Goal: Task Accomplishment & Management: Manage account settings

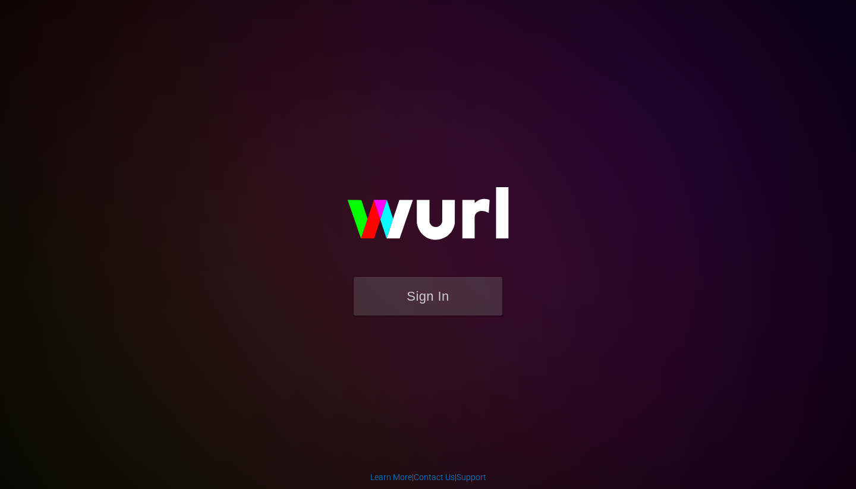
click at [443, 317] on form "Sign In" at bounding box center [428, 302] width 238 height 51
click at [431, 289] on button "Sign In" at bounding box center [428, 296] width 149 height 39
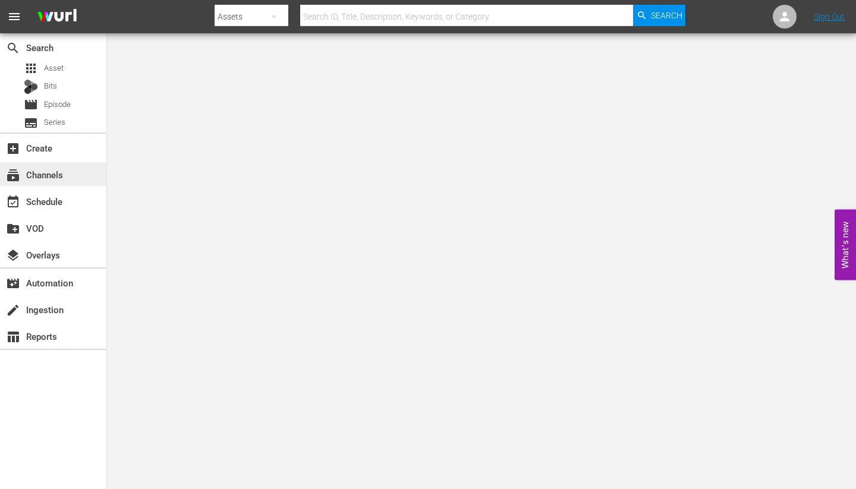
click at [46, 178] on div "subscriptions Channels" at bounding box center [33, 173] width 67 height 11
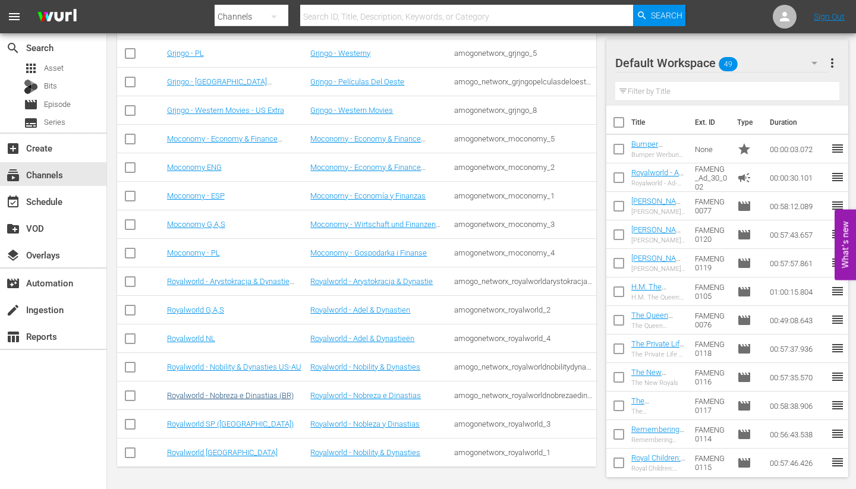
scroll to position [692, 0]
click at [219, 398] on link "Royalworld - Nobreza e Dinastias (BR)" at bounding box center [230, 395] width 127 height 9
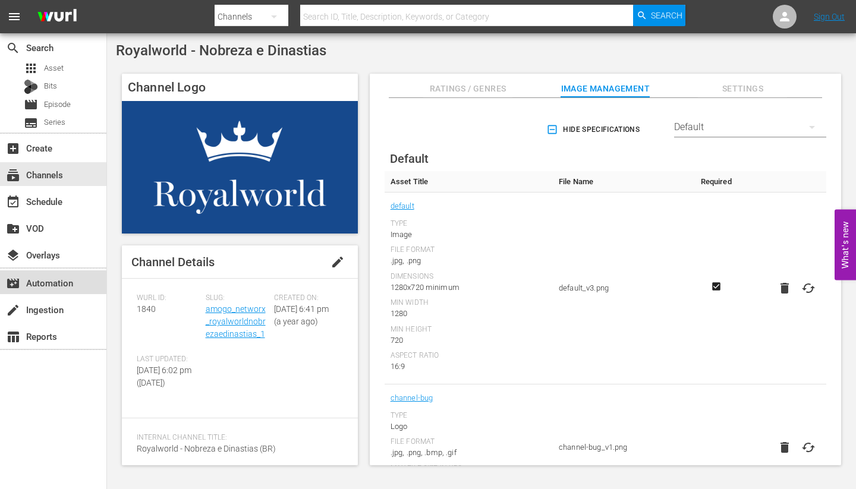
click at [41, 284] on div "movie_filter Automation" at bounding box center [33, 281] width 67 height 11
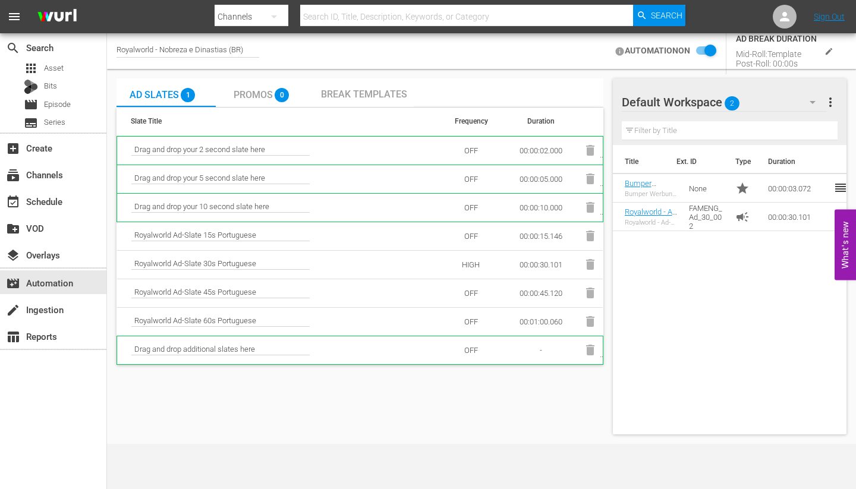
click at [340, 96] on span "Break Templates" at bounding box center [364, 94] width 86 height 11
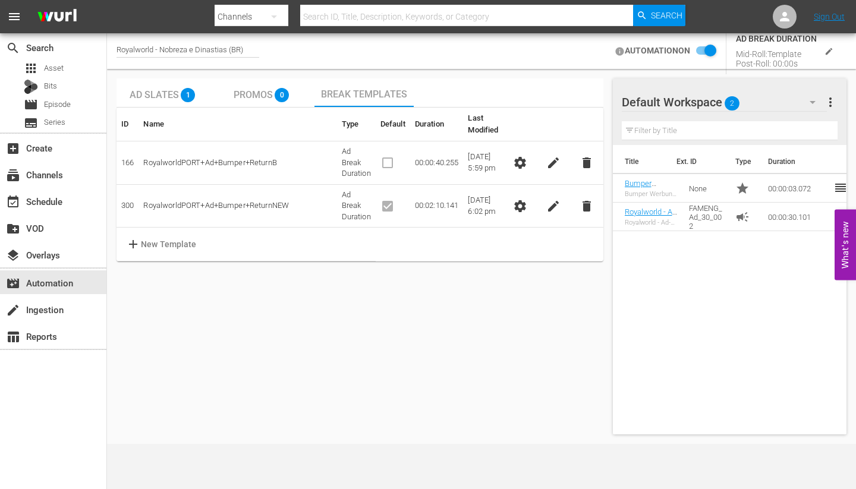
click at [518, 204] on span "settings" at bounding box center [520, 206] width 14 height 14
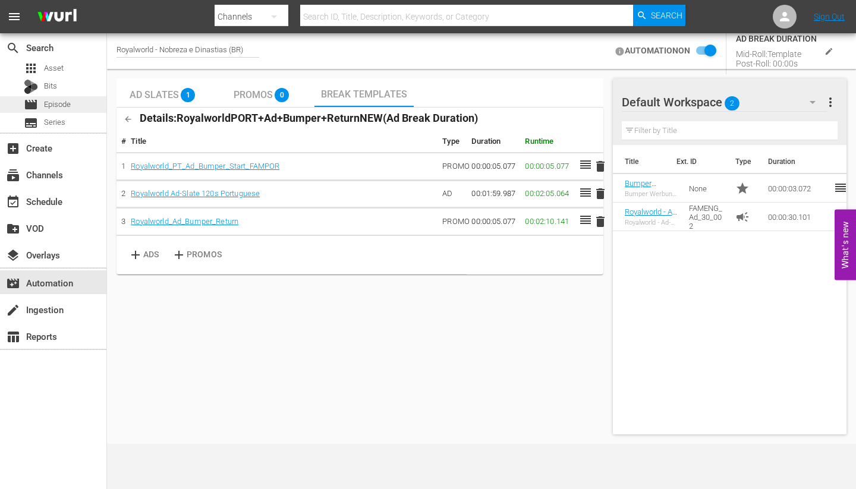
click at [55, 103] on span "Episode" at bounding box center [57, 105] width 27 height 12
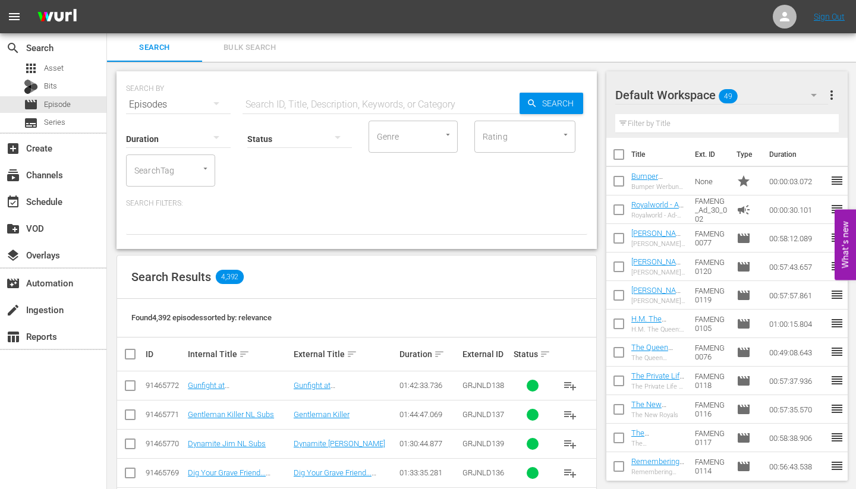
click at [333, 96] on input "text" at bounding box center [380, 104] width 277 height 29
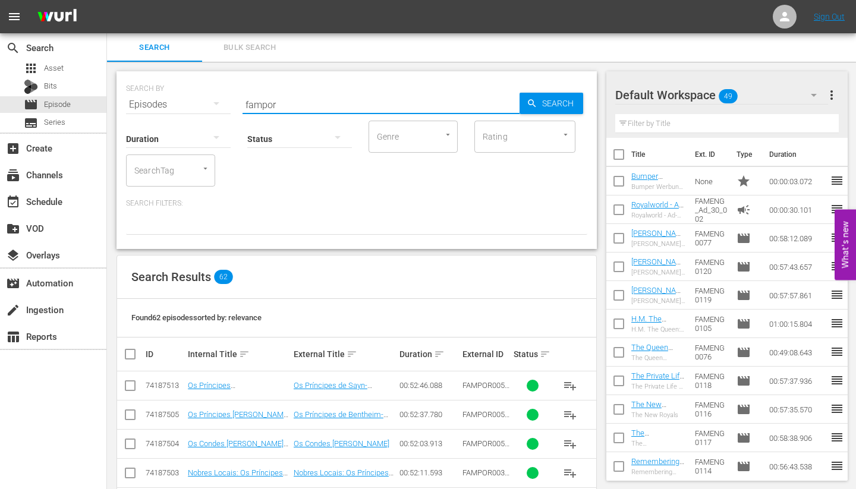
type input "Vampir"
drag, startPoint x: 333, startPoint y: 96, endPoint x: 276, endPoint y: 332, distance: 242.2
click at [276, 332] on div "Found 62 episodes sorted by: relevance" at bounding box center [356, 318] width 479 height 39
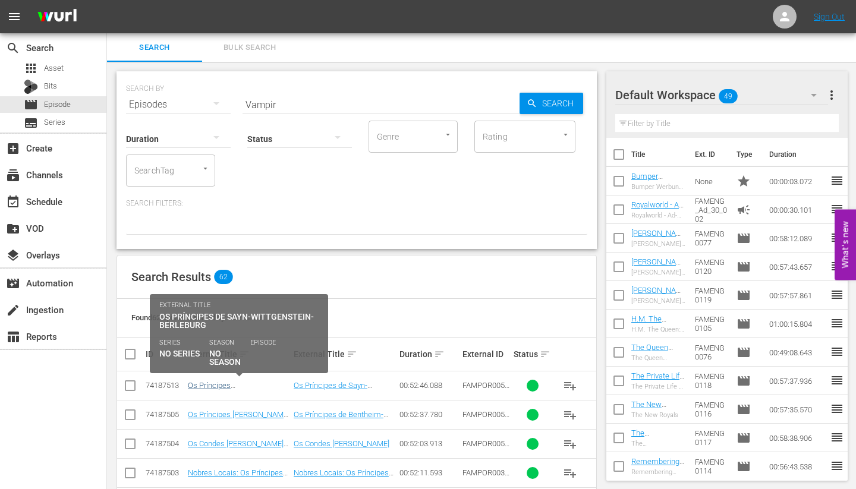
click at [232, 387] on link "Os Príncipes [PERSON_NAME]-Berleburg (Adelsdynastien in [GEOGRAPHIC_DATA] - Die…" at bounding box center [238, 407] width 101 height 53
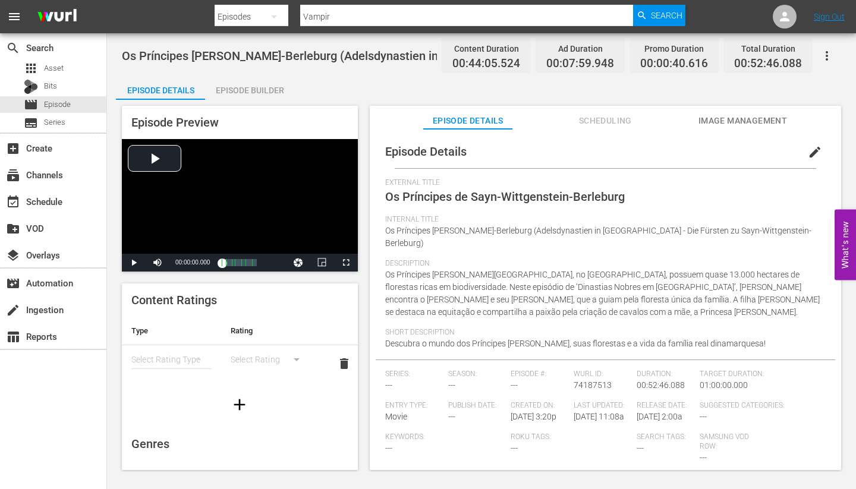
click at [252, 91] on div "Episode Builder" at bounding box center [249, 90] width 89 height 29
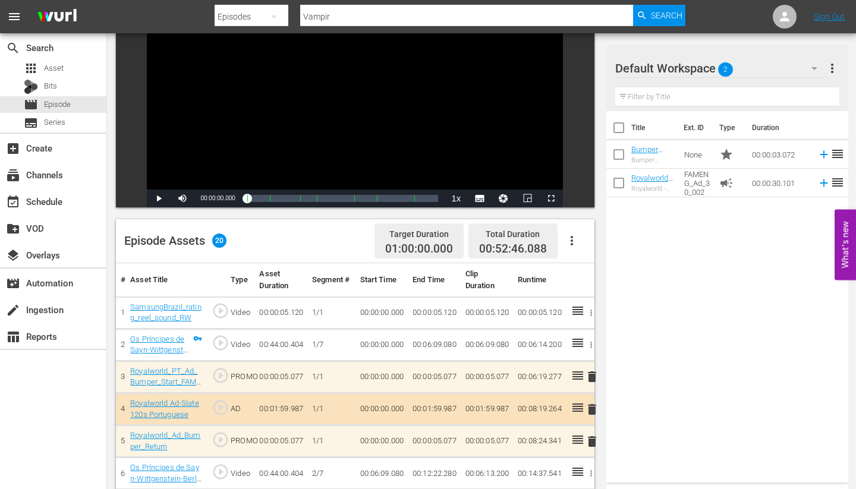
scroll to position [160, 0]
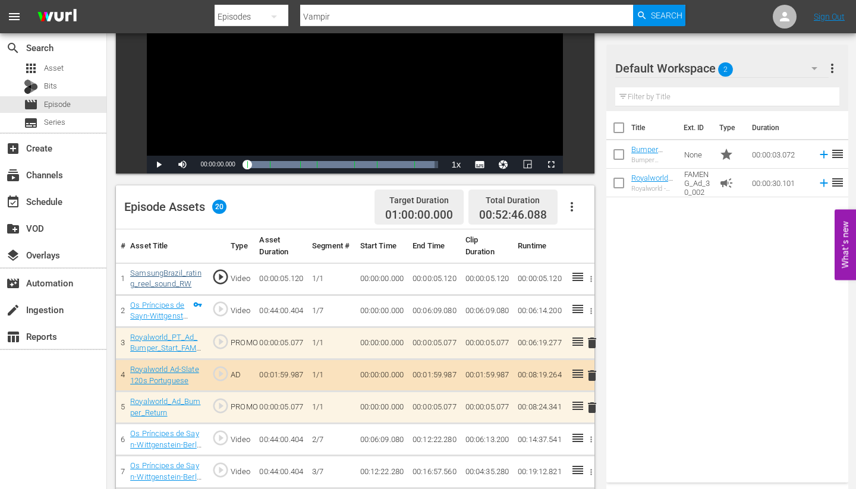
click at [164, 275] on link "SamsungBrazil_rating_reel_sound_RW" at bounding box center [165, 279] width 71 height 20
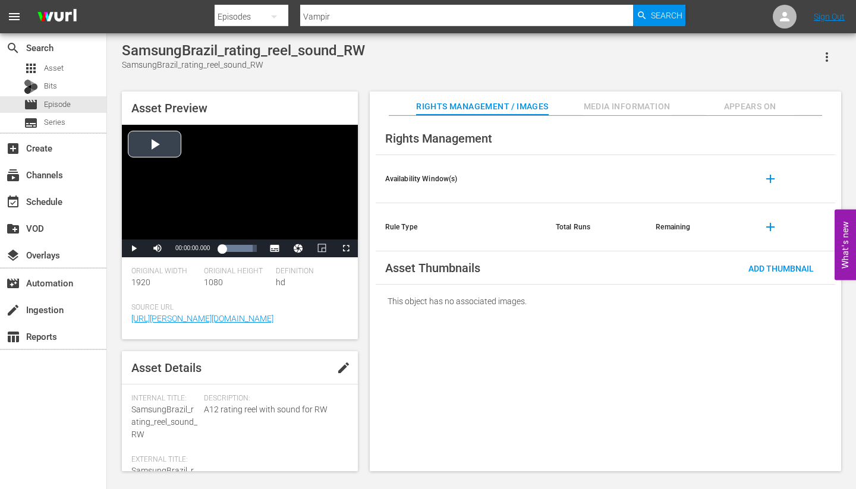
click at [150, 146] on div "Video Player" at bounding box center [240, 182] width 236 height 115
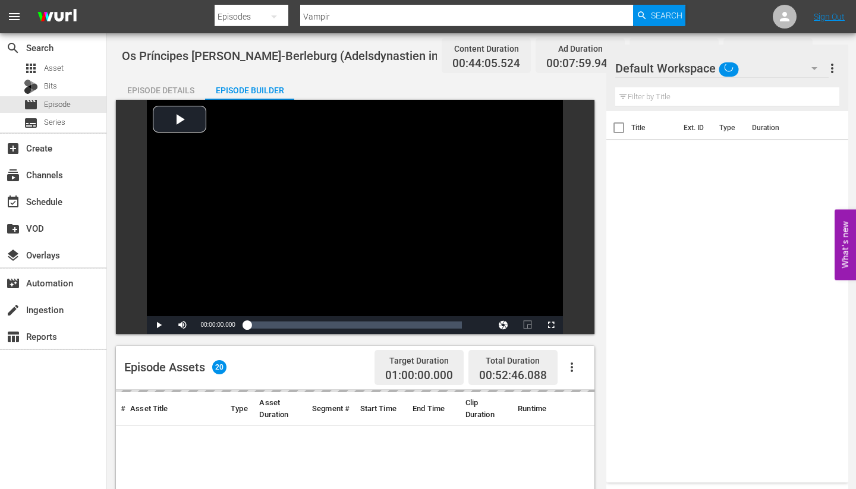
scroll to position [160, 0]
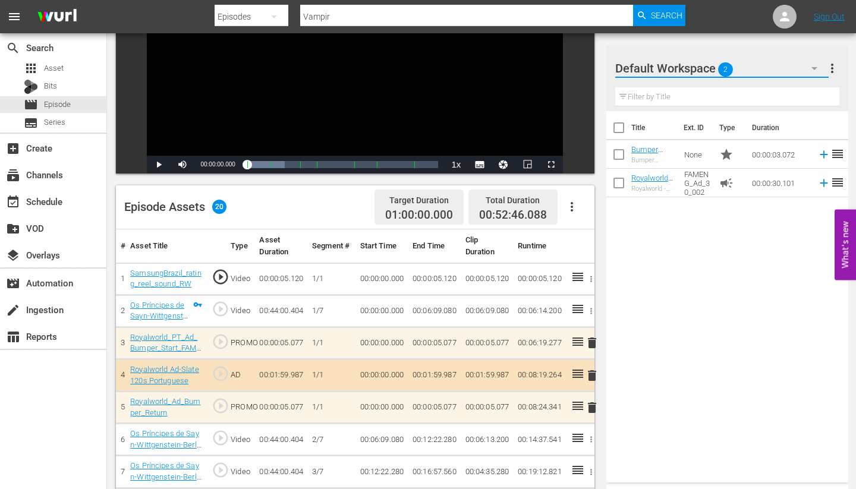
click at [814, 65] on icon "button" at bounding box center [814, 68] width 14 height 14
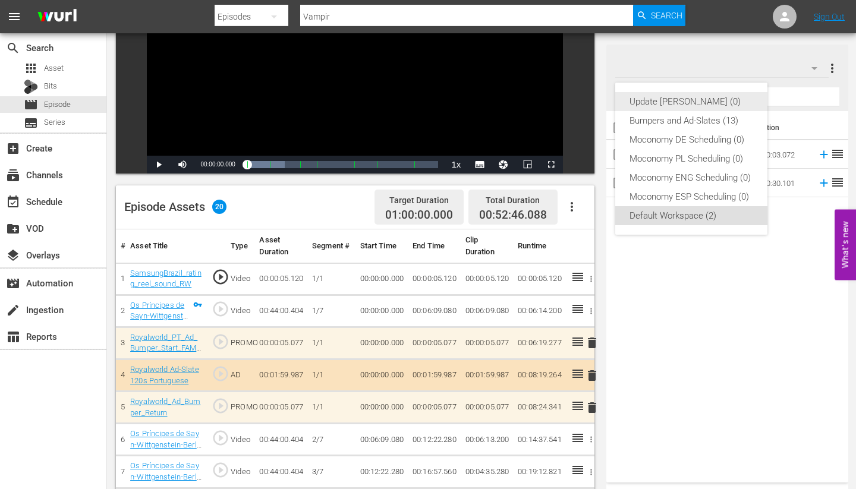
click at [670, 102] on div "Update [PERSON_NAME] (0)" at bounding box center [691, 101] width 124 height 19
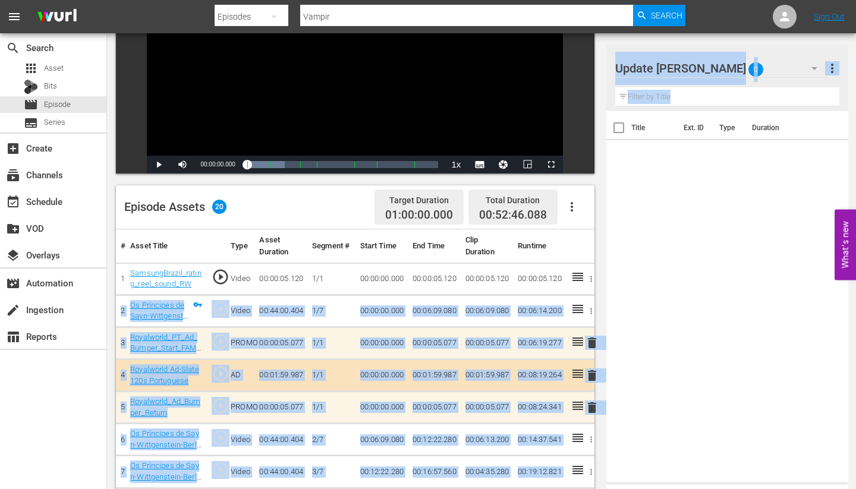
drag, startPoint x: 576, startPoint y: 276, endPoint x: 687, endPoint y: 163, distance: 158.0
click at [687, 163] on div "Title Ext. ID Type Duration" at bounding box center [727, 294] width 242 height 367
drag, startPoint x: 579, startPoint y: 276, endPoint x: 701, endPoint y: 166, distance: 164.1
click at [701, 166] on div "Title Ext. ID Type Duration" at bounding box center [727, 294] width 242 height 367
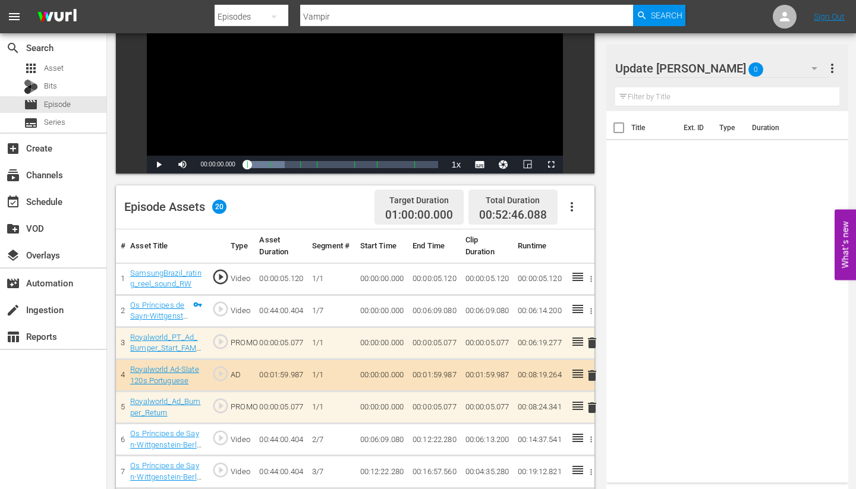
click at [591, 276] on icon "button" at bounding box center [591, 279] width 2 height 6
click at [645, 207] on div at bounding box center [428, 244] width 856 height 489
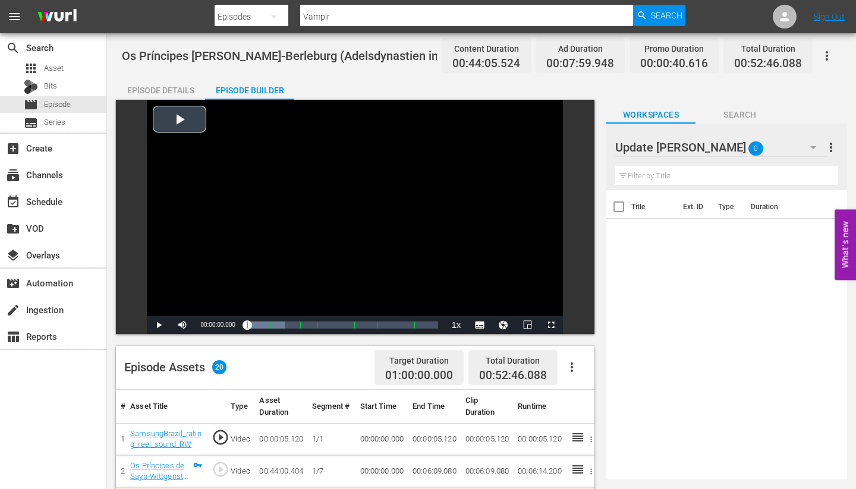
scroll to position [0, 0]
click at [56, 70] on span "Asset" at bounding box center [54, 68] width 20 height 12
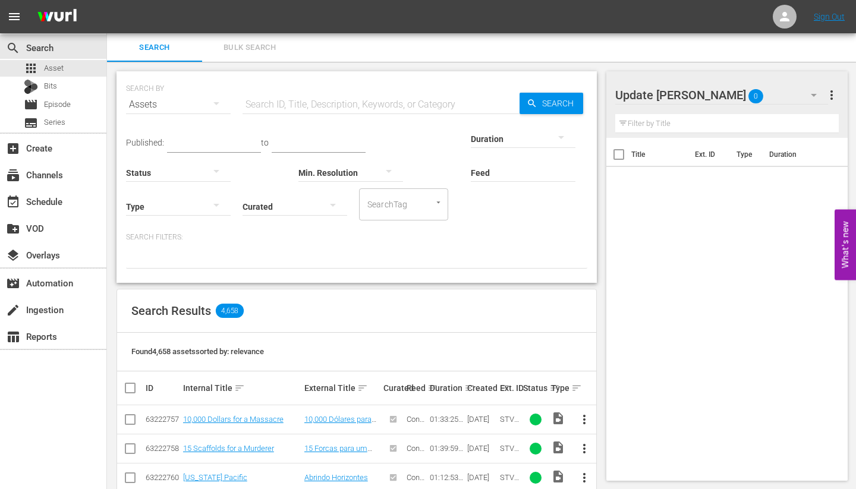
click at [271, 102] on input "text" at bounding box center [380, 104] width 277 height 29
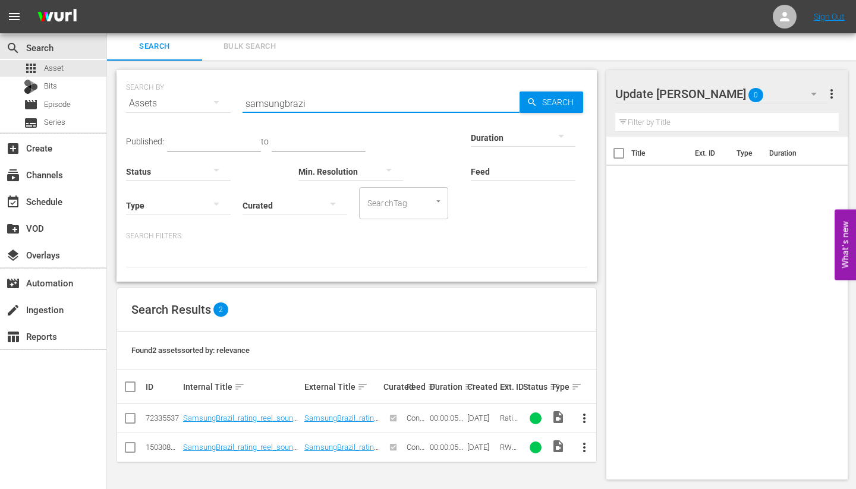
scroll to position [1, 0]
type input "samsungbrazi"
click at [132, 447] on input "checkbox" at bounding box center [130, 450] width 14 height 14
checkbox input "true"
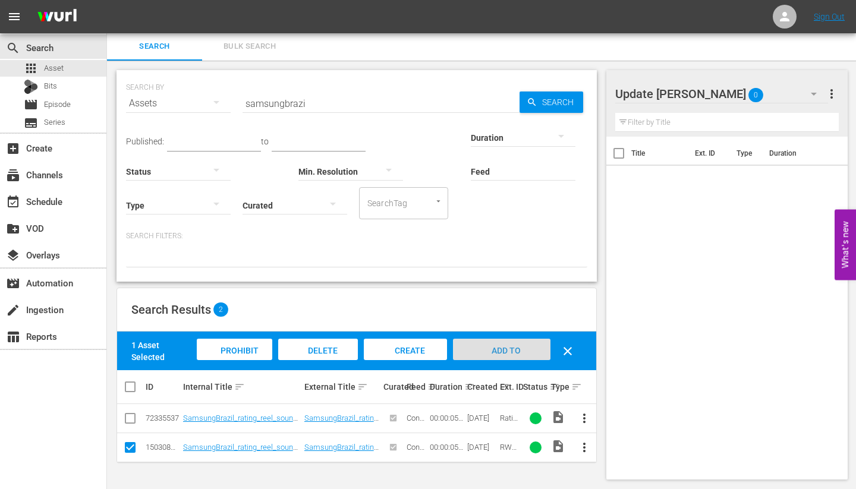
click at [491, 352] on span "Add to Workspace" at bounding box center [501, 362] width 58 height 32
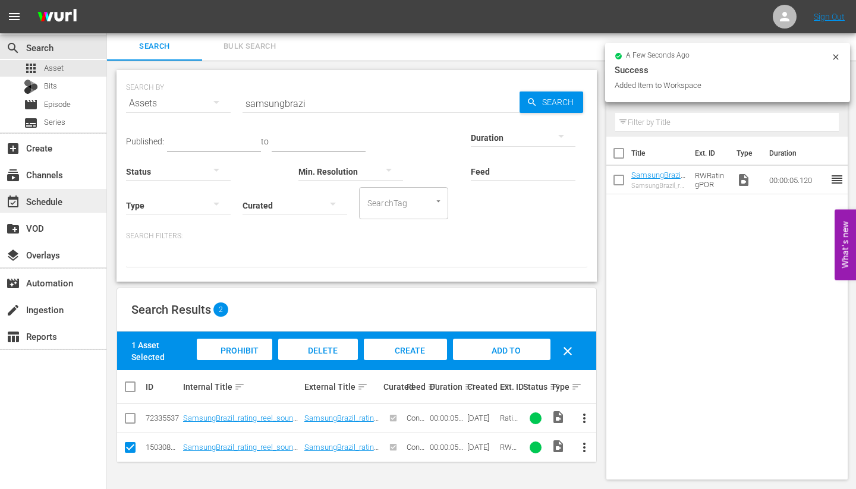
click at [43, 204] on div "event_available Schedule" at bounding box center [33, 199] width 67 height 11
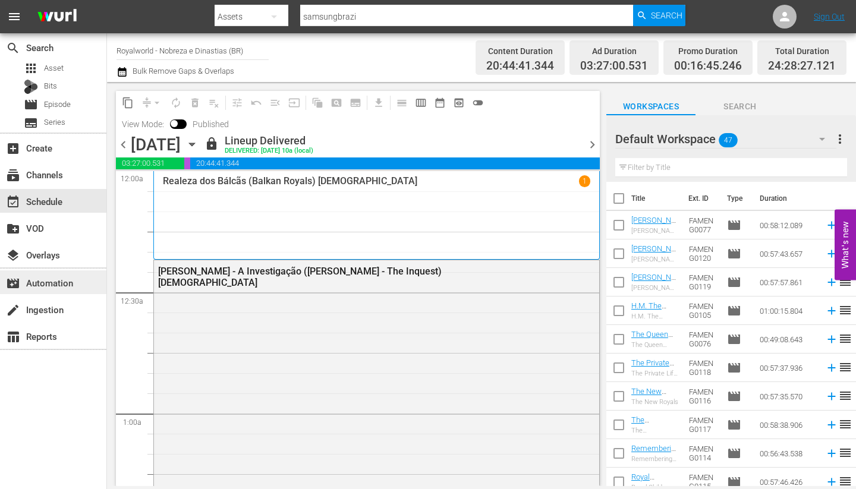
click at [35, 283] on div "movie_filter Automation" at bounding box center [33, 281] width 67 height 11
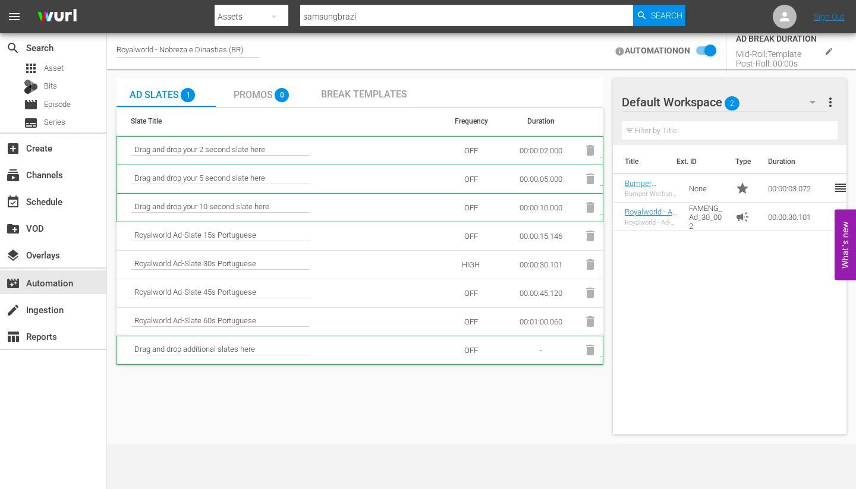
click at [349, 93] on span "Break Templates" at bounding box center [364, 94] width 86 height 11
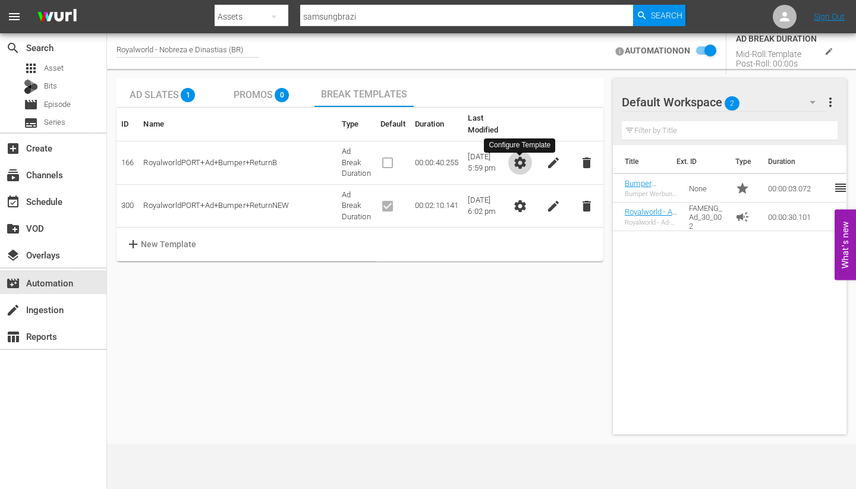
click at [519, 163] on span "settings" at bounding box center [520, 163] width 14 height 14
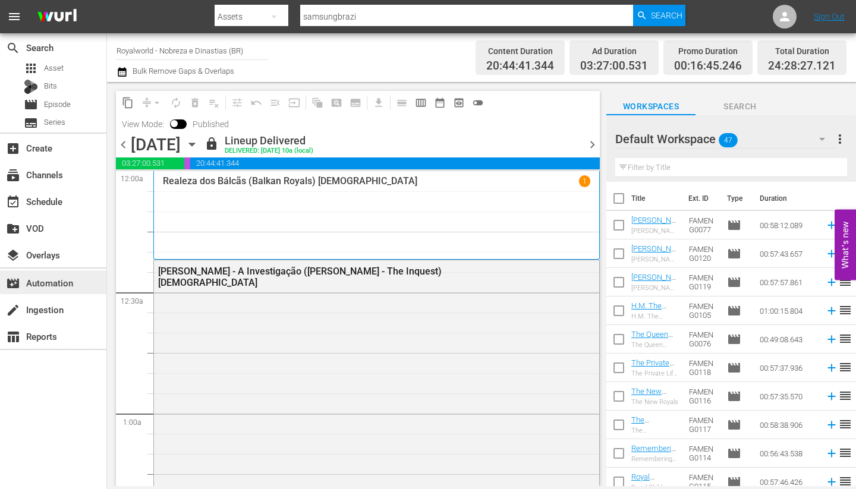
click at [47, 278] on div "movie_filter Automation" at bounding box center [33, 281] width 67 height 11
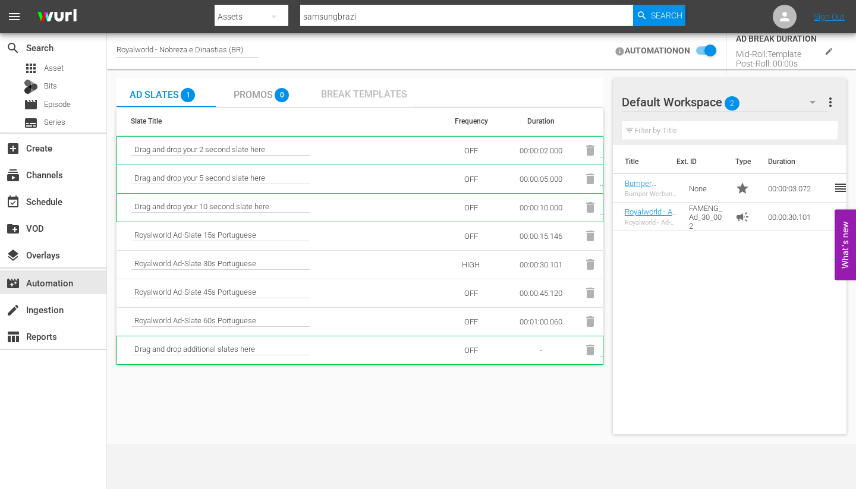
click at [366, 89] on span "Break Templates" at bounding box center [364, 94] width 86 height 11
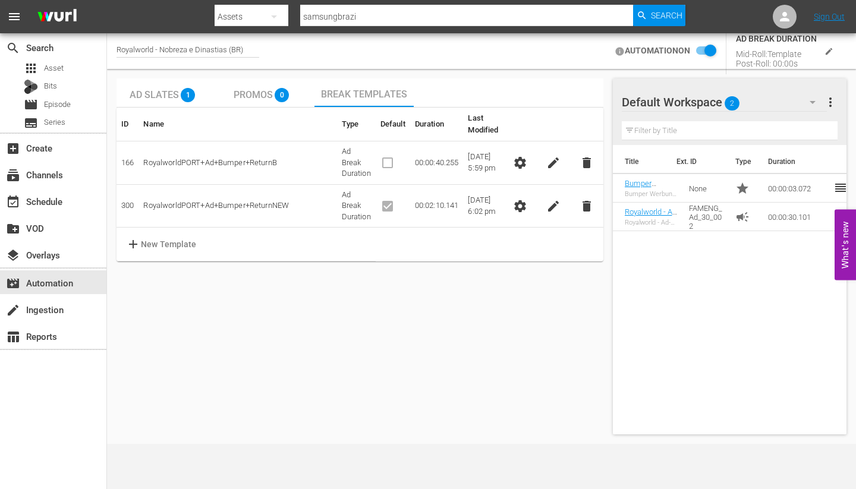
click at [518, 202] on span "settings" at bounding box center [520, 206] width 14 height 14
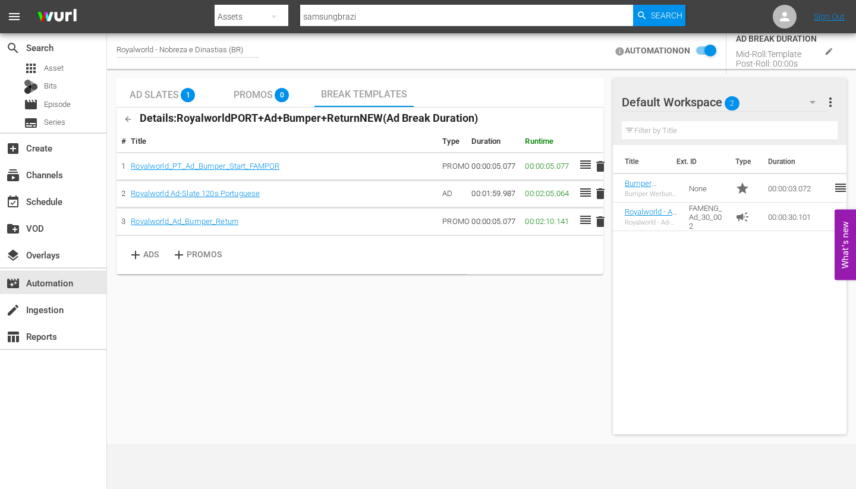
click at [801, 102] on button "button" at bounding box center [812, 102] width 29 height 29
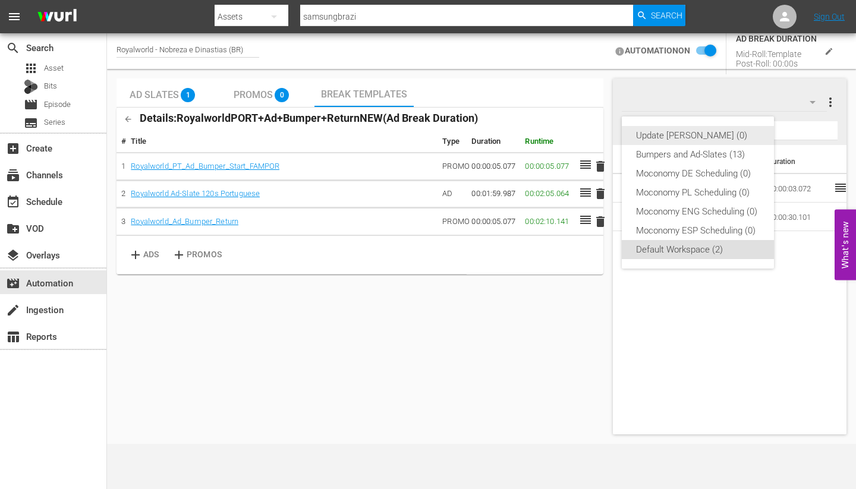
click at [686, 138] on div "Update [PERSON_NAME] (0)" at bounding box center [698, 135] width 124 height 19
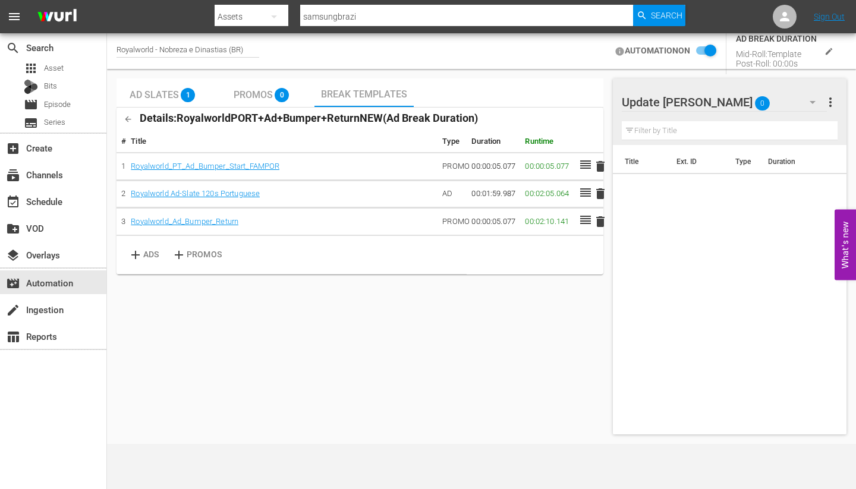
click at [788, 100] on div "Update [PERSON_NAME] 0" at bounding box center [724, 102] width 205 height 33
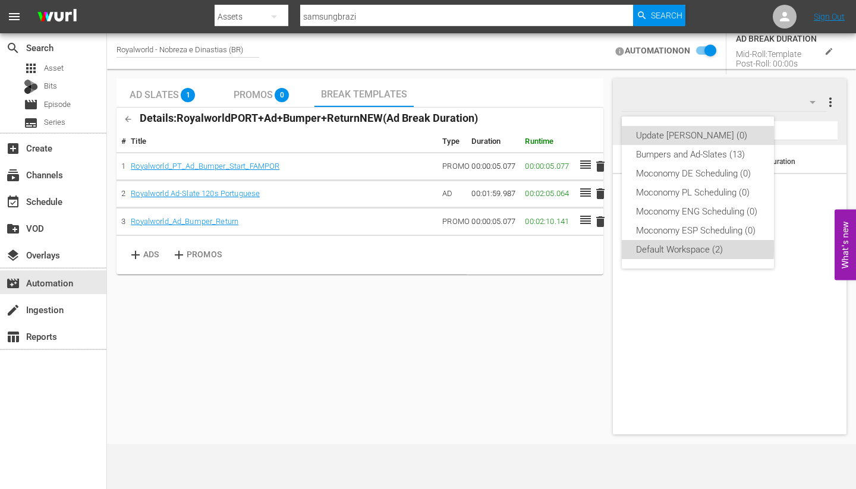
click at [659, 248] on div "Default Workspace (2)" at bounding box center [698, 249] width 124 height 19
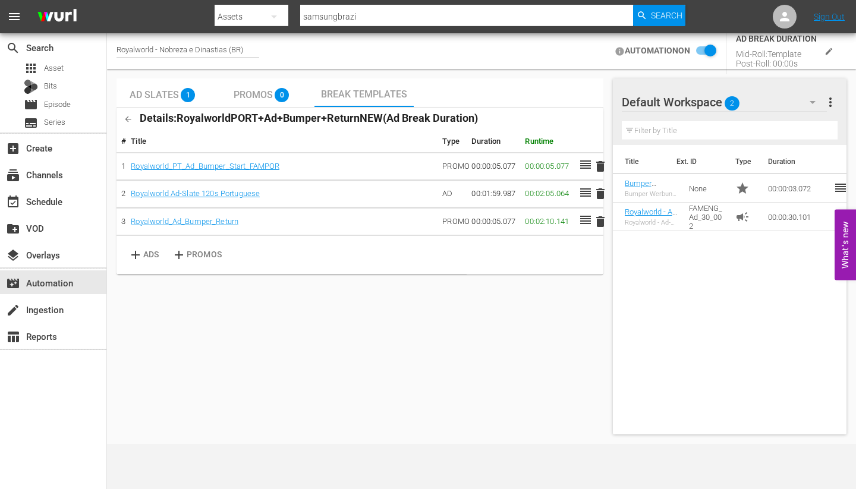
click at [779, 104] on div "Default Workspace 2" at bounding box center [724, 102] width 205 height 33
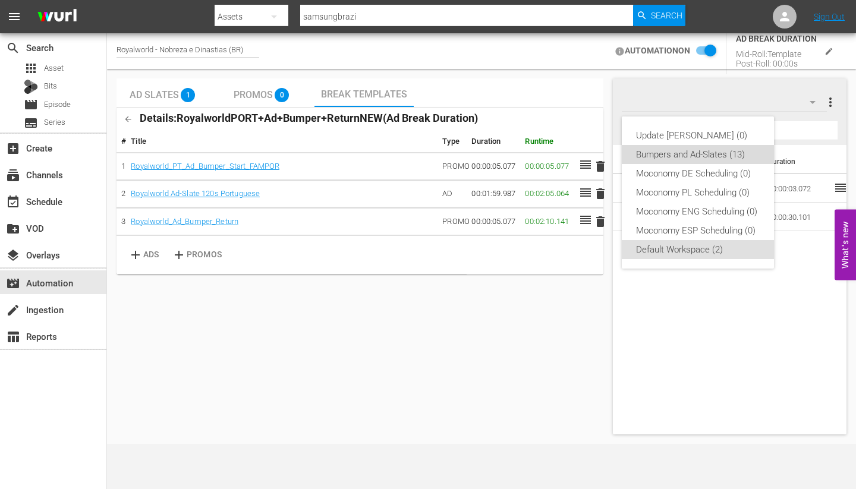
click at [698, 153] on div "Bumpers and Ad-Slates (13)" at bounding box center [698, 154] width 124 height 19
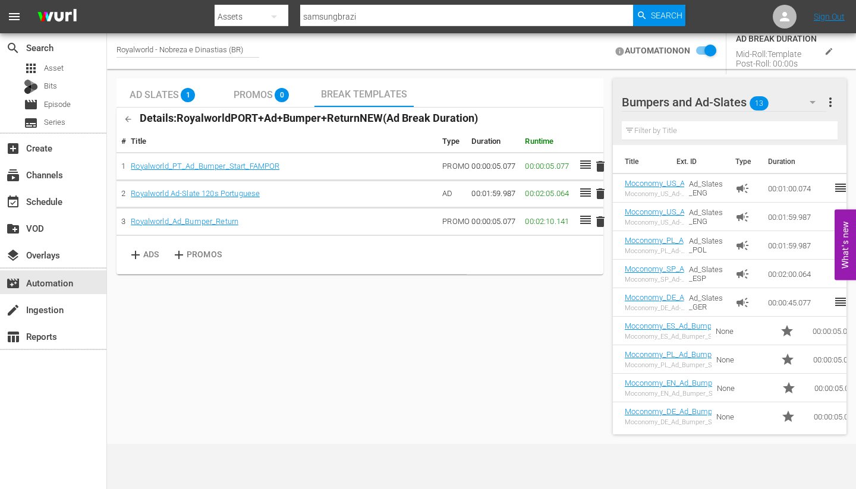
click at [808, 105] on icon "button" at bounding box center [812, 102] width 14 height 14
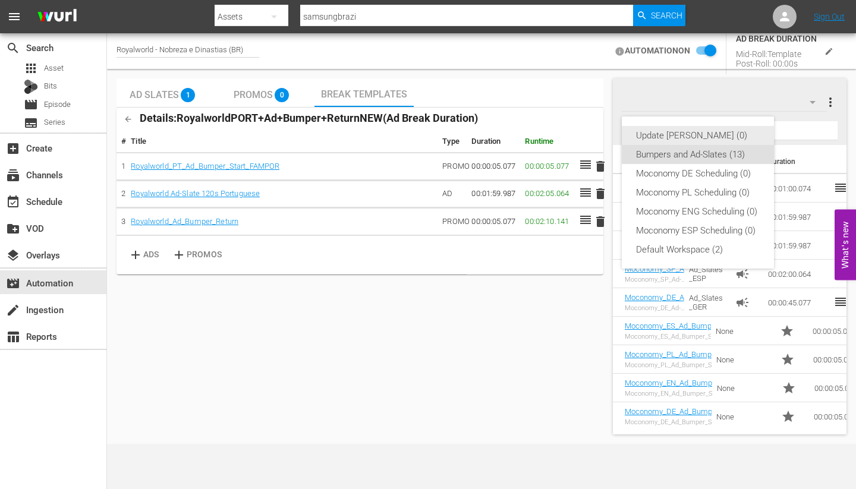
click at [663, 135] on div "Update [PERSON_NAME] (0)" at bounding box center [698, 135] width 124 height 19
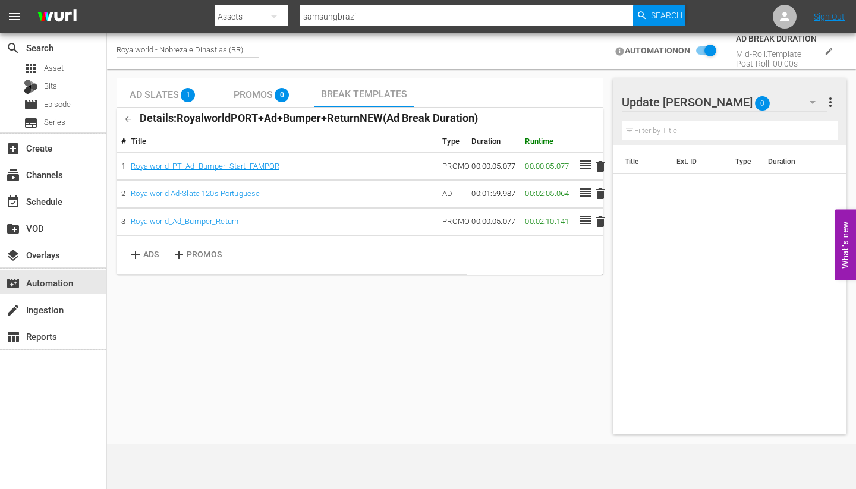
drag, startPoint x: 695, startPoint y: 186, endPoint x: 692, endPoint y: 196, distance: 10.0
click at [692, 196] on div "Title Ext. ID Type Duration" at bounding box center [730, 287] width 234 height 285
click at [58, 101] on span "Episode" at bounding box center [57, 105] width 27 height 12
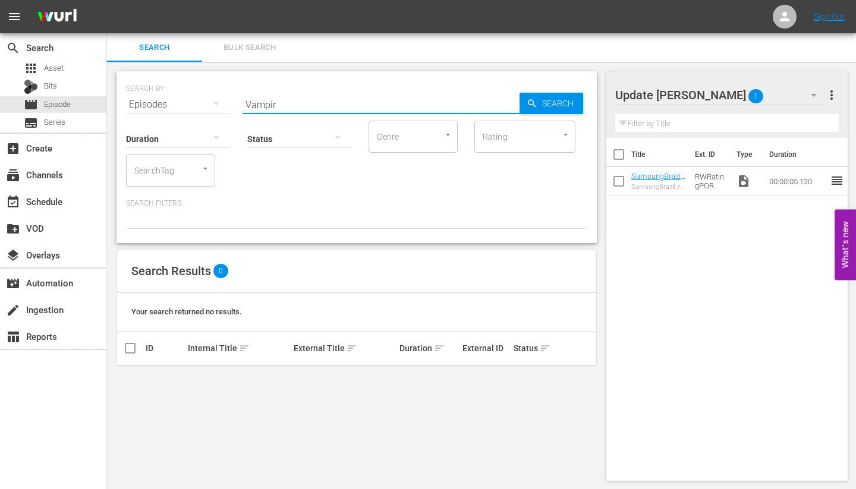
click at [279, 103] on input "Vampir" at bounding box center [380, 104] width 277 height 29
type input "f"
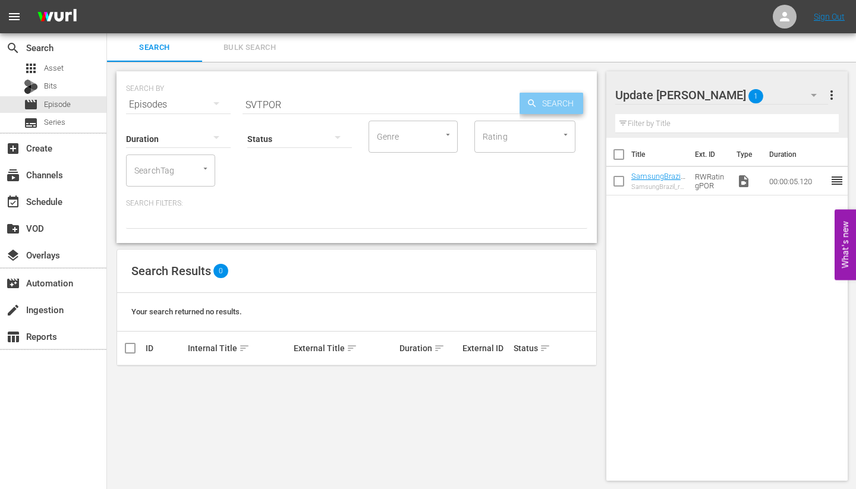
click at [549, 101] on span "Search" at bounding box center [560, 103] width 46 height 21
click at [260, 104] on input "SVTPOR" at bounding box center [380, 104] width 277 height 29
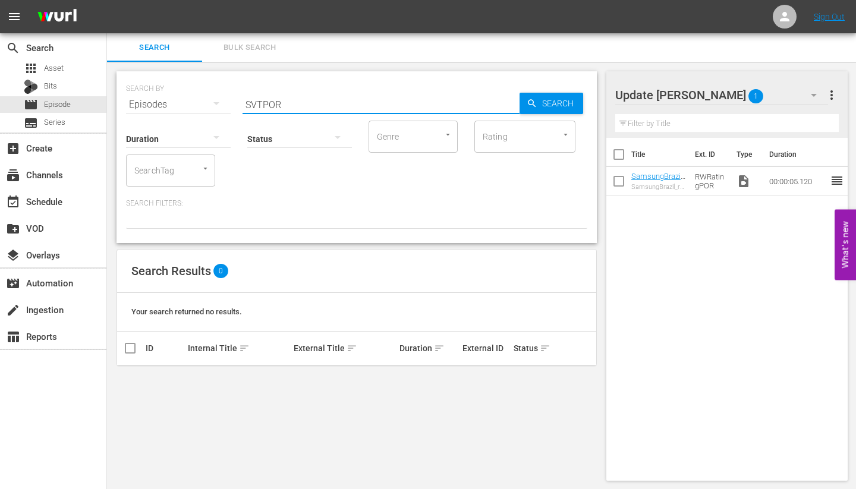
click at [263, 101] on input "SVTPOR" at bounding box center [380, 104] width 277 height 29
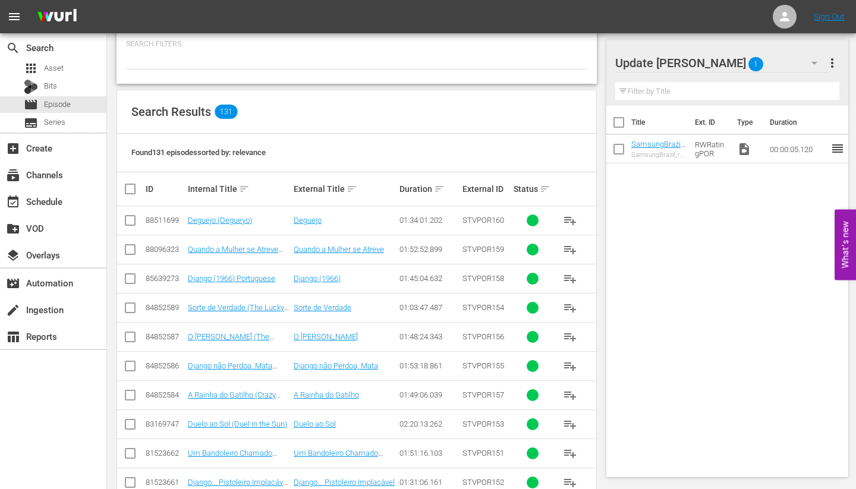
scroll to position [160, 0]
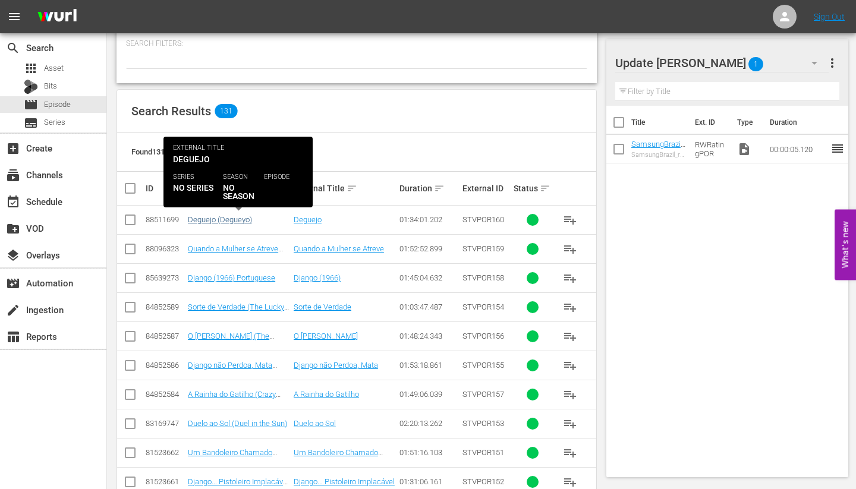
type input "STVPOR"
click at [215, 219] on link "Deguejo (Degueyo)" at bounding box center [220, 219] width 64 height 9
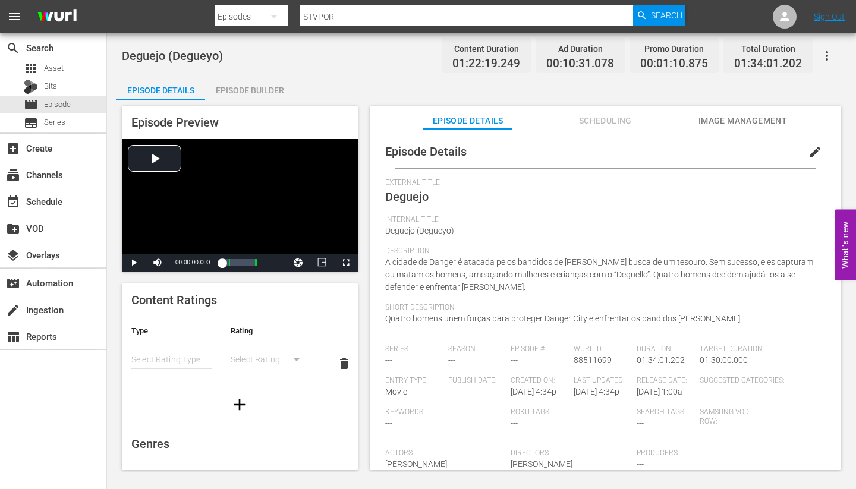
click at [266, 86] on div "Episode Builder" at bounding box center [249, 90] width 89 height 29
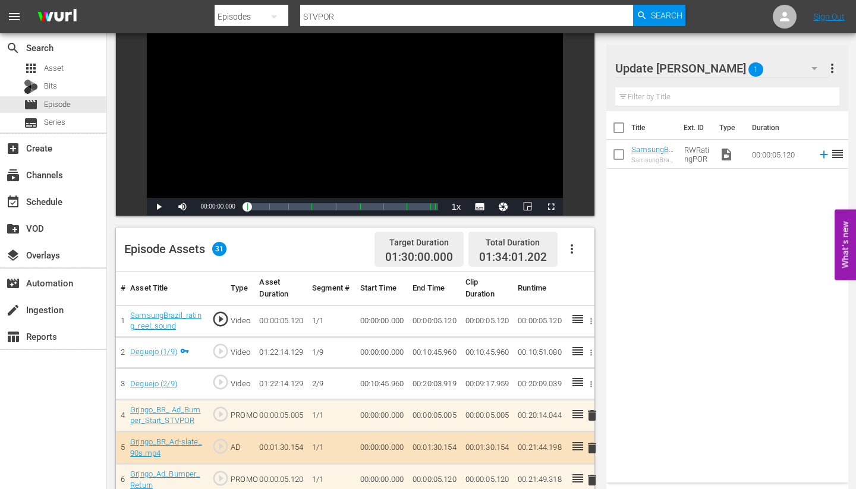
scroll to position [119, 0]
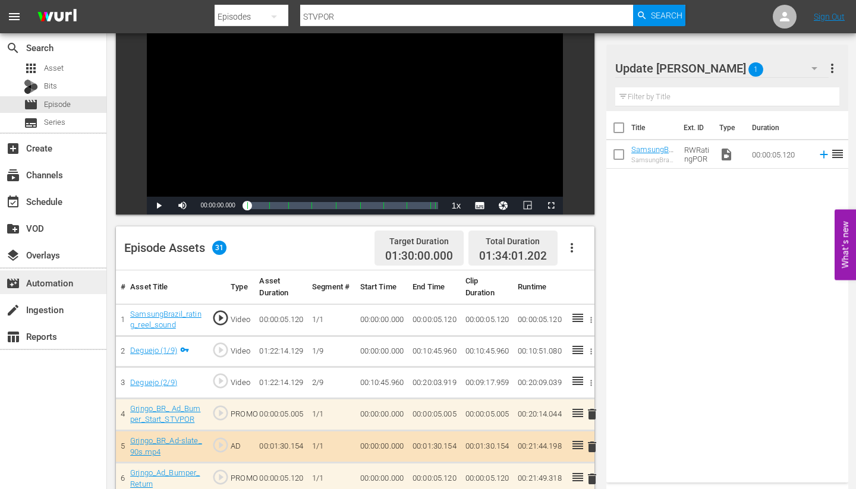
click at [55, 281] on div "movie_filter Automation" at bounding box center [33, 281] width 67 height 11
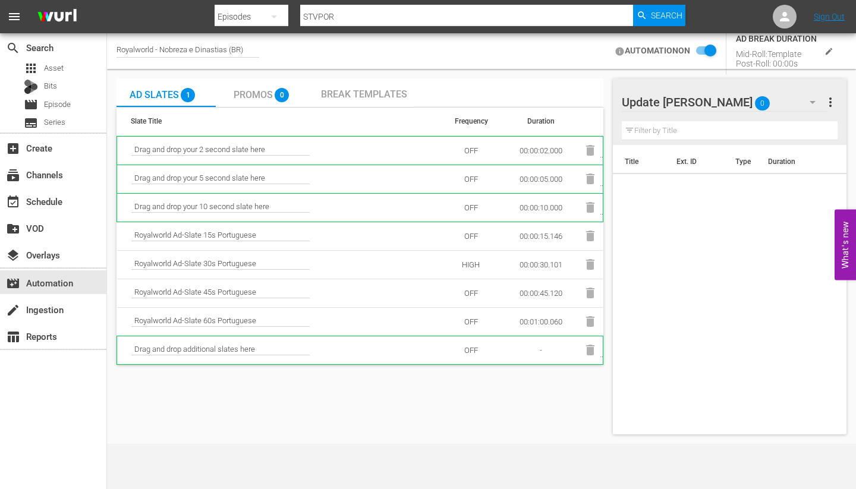
click at [372, 92] on span "Break Templates" at bounding box center [364, 94] width 86 height 11
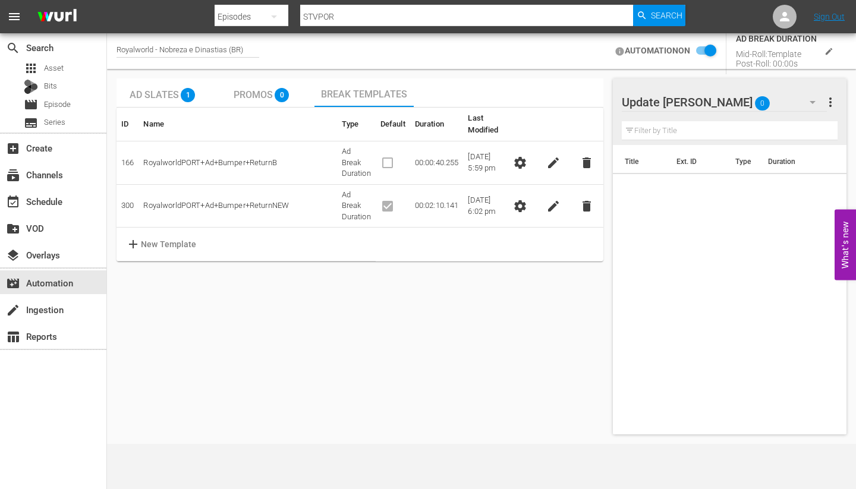
click at [522, 204] on span "settings" at bounding box center [520, 206] width 14 height 14
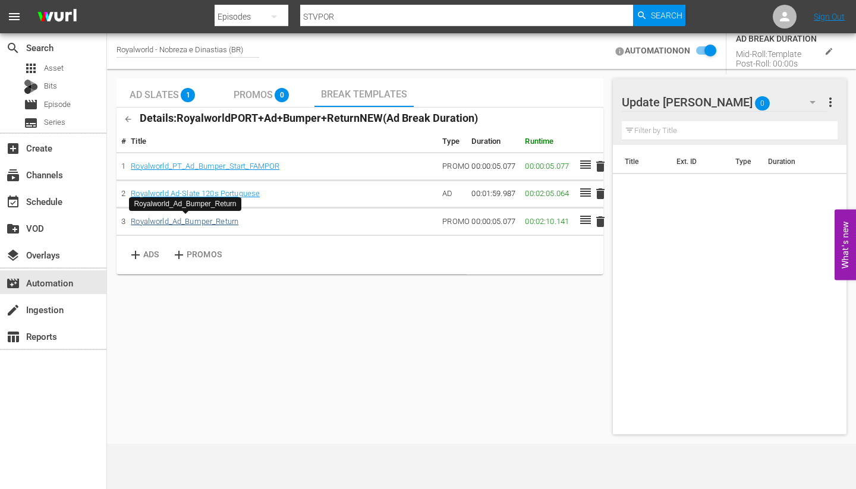
click at [211, 220] on link "Royalworld_Ad_Bumper_Return" at bounding box center [185, 221] width 108 height 9
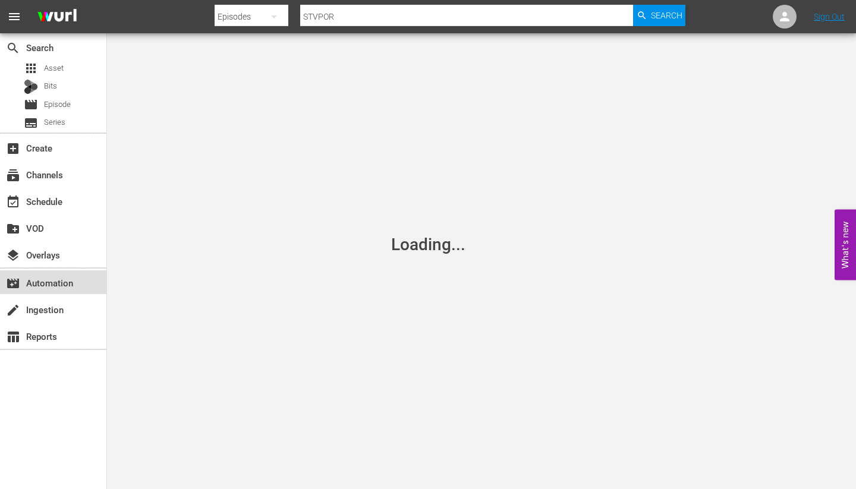
click at [56, 282] on div "movie_filter Automation" at bounding box center [33, 281] width 67 height 11
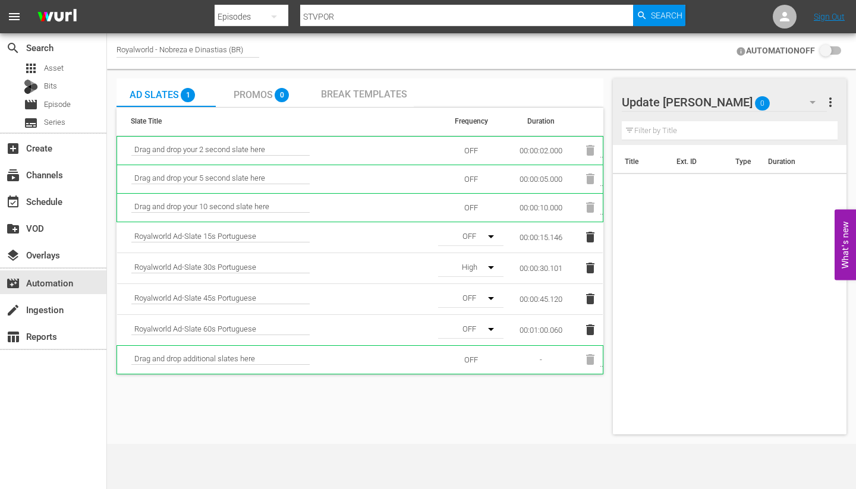
click at [358, 90] on span "Break Templates" at bounding box center [364, 94] width 86 height 11
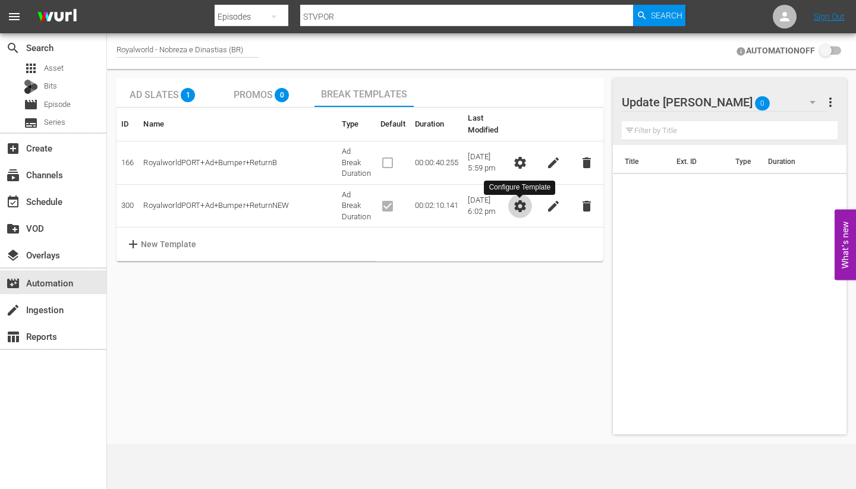
click at [518, 200] on span "settings" at bounding box center [520, 206] width 14 height 14
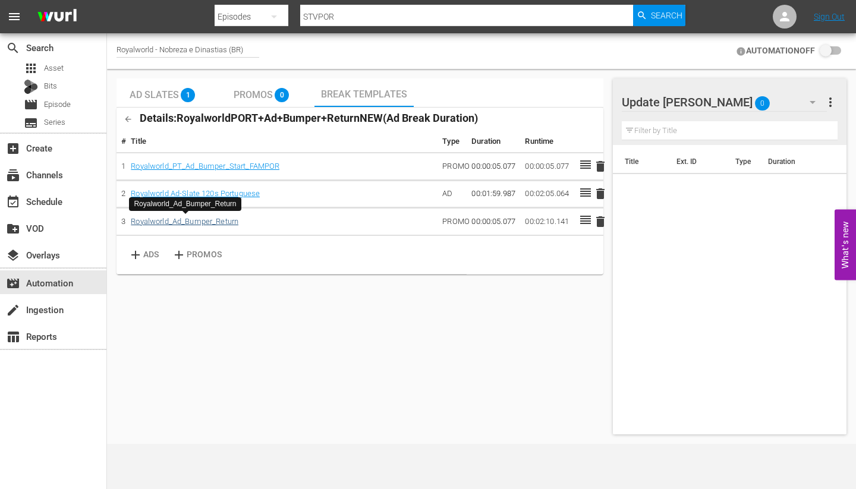
click at [208, 221] on link "Royalworld_Ad_Bumper_Return" at bounding box center [185, 221] width 108 height 9
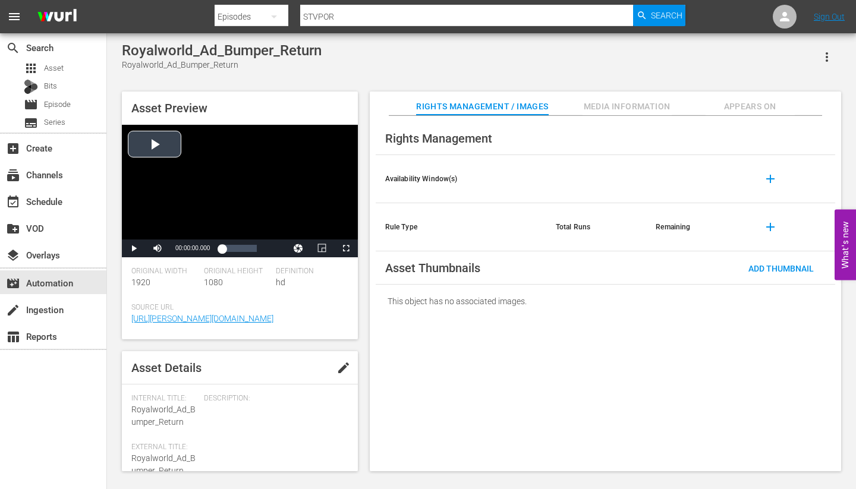
click at [165, 147] on div "Video Player" at bounding box center [240, 182] width 236 height 115
click at [53, 106] on span "Episode" at bounding box center [57, 105] width 27 height 12
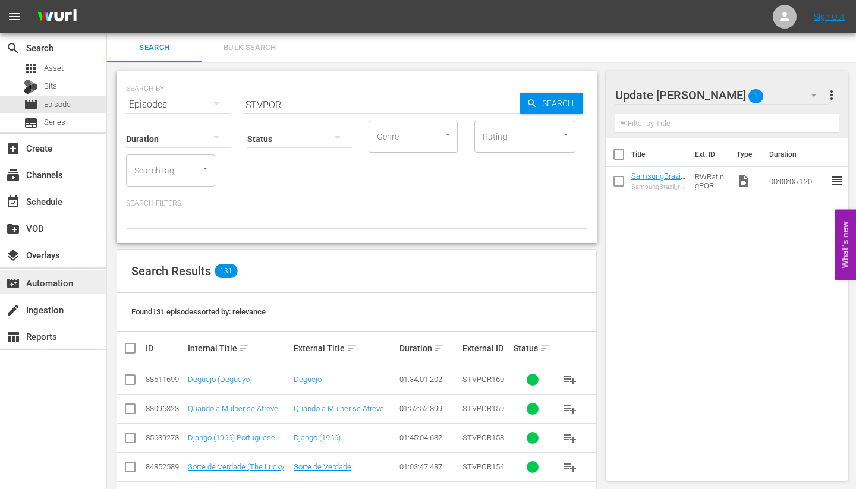
click at [58, 283] on div "movie_filter Automation" at bounding box center [33, 281] width 67 height 11
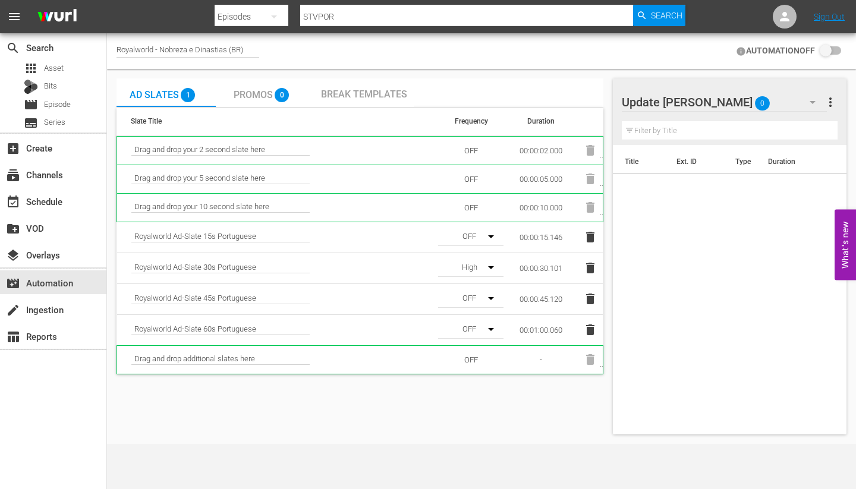
click at [370, 92] on span "Break Templates" at bounding box center [364, 94] width 86 height 11
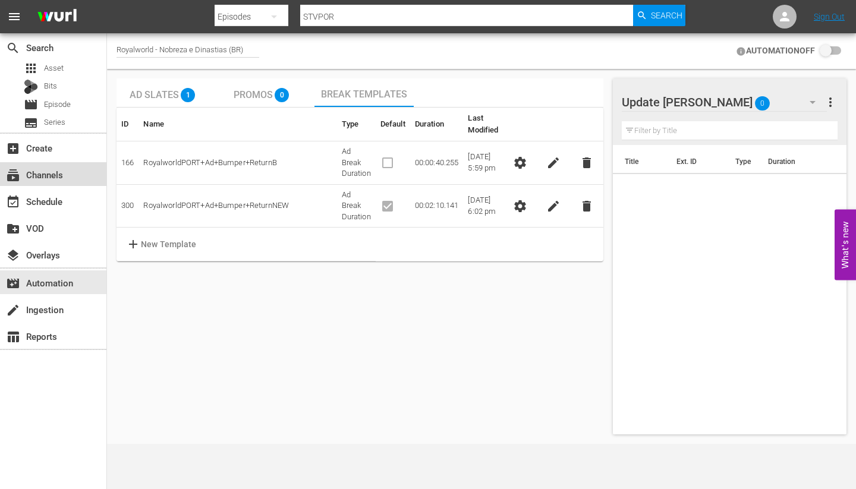
click at [42, 174] on div "subscriptions Channels" at bounding box center [33, 173] width 67 height 11
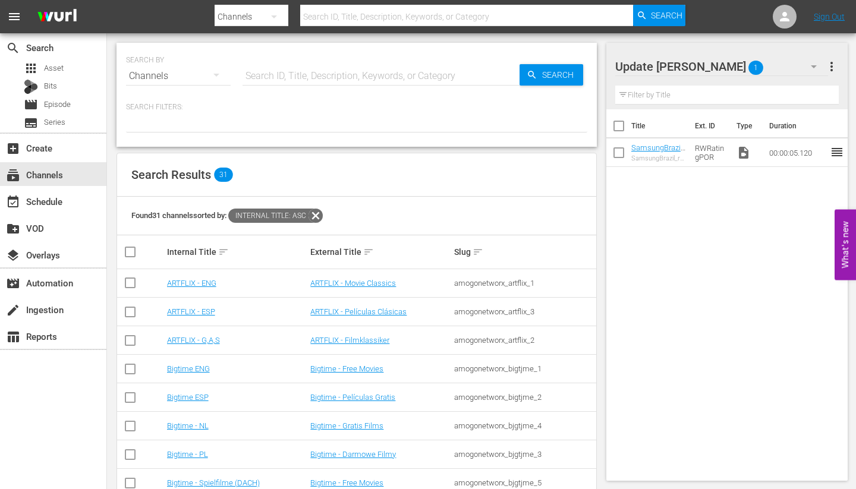
click at [619, 153] on input "checkbox" at bounding box center [618, 155] width 25 height 25
checkbox input "true"
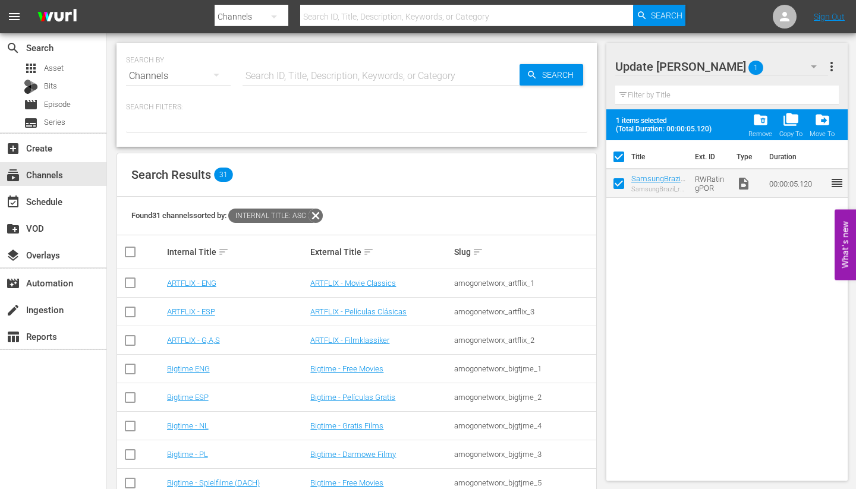
click at [839, 184] on span "reorder" at bounding box center [837, 183] width 14 height 14
click at [697, 219] on div "Title Ext. ID Type Duration SamsungBrazil_rating_reel_sound_RW SamsungBrazil_ra…" at bounding box center [727, 308] width 242 height 336
click at [623, 156] on input "checkbox" at bounding box center [618, 159] width 25 height 25
checkbox input "false"
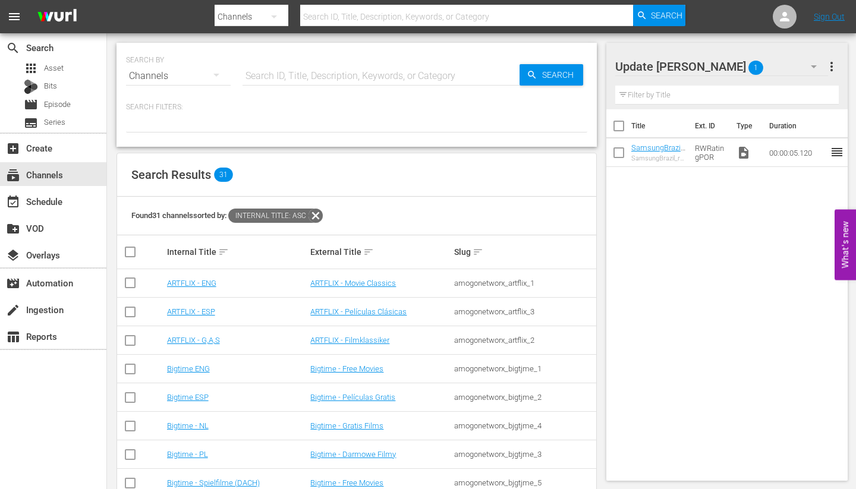
checkbox input "false"
click at [654, 148] on link "SamsungBrazil_rating_reel_sound_RW" at bounding box center [658, 156] width 54 height 27
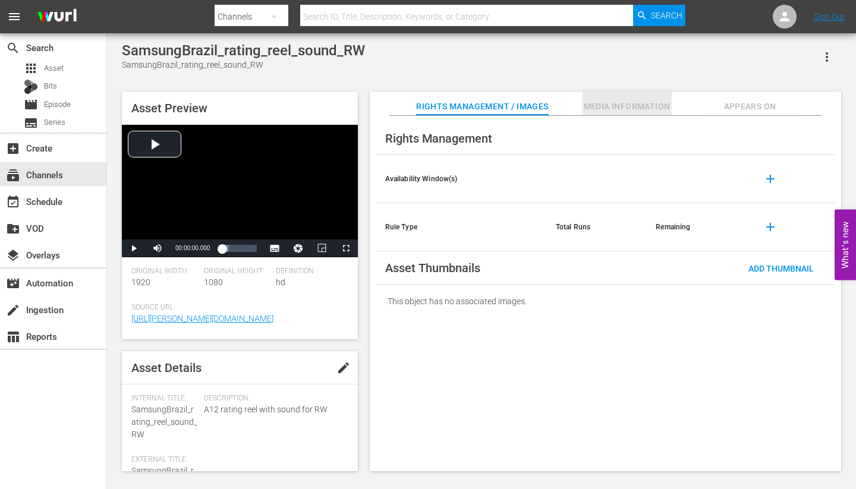
click at [621, 106] on span "Media Information" at bounding box center [626, 106] width 89 height 15
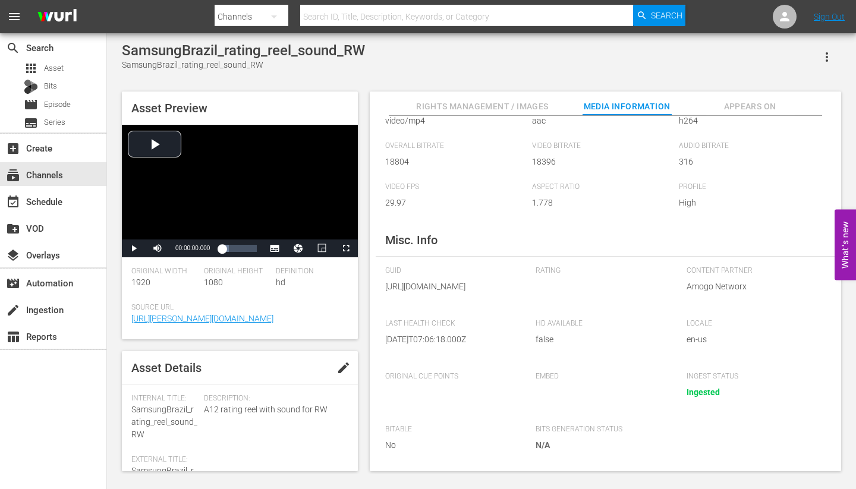
scroll to position [97, 0]
click at [729, 109] on span "Appears On" at bounding box center [749, 106] width 89 height 15
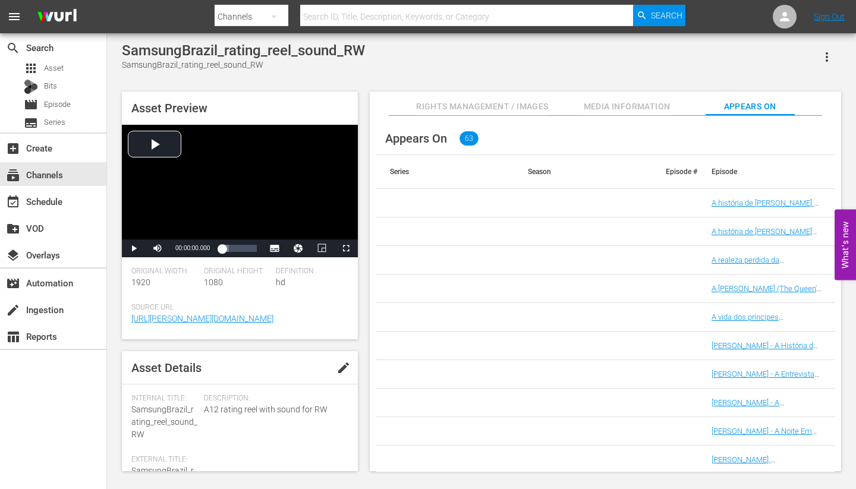
scroll to position [0, 0]
click at [457, 108] on span "Rights Management / Images" at bounding box center [482, 106] width 132 height 15
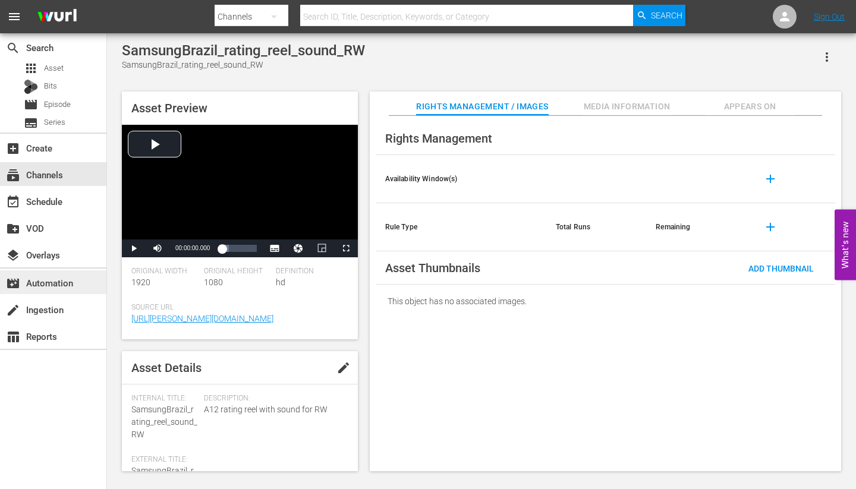
click at [44, 281] on div "movie_filter Automation" at bounding box center [33, 281] width 67 height 11
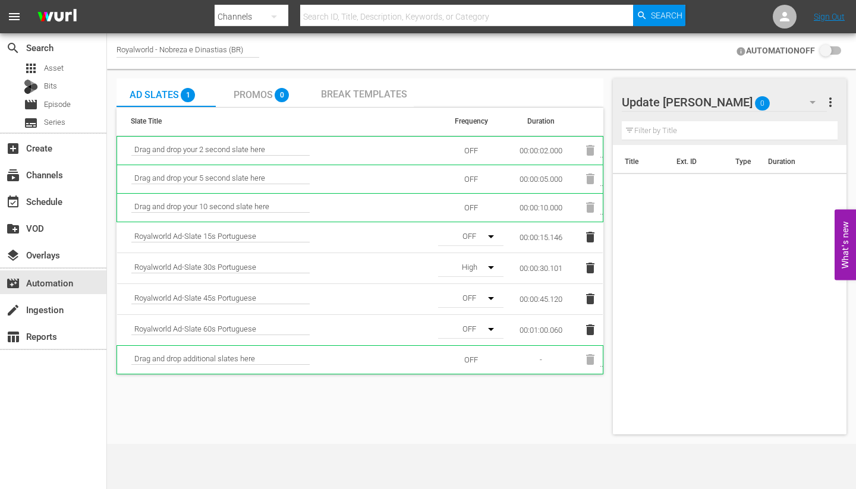
click at [348, 94] on span "Break Templates" at bounding box center [364, 94] width 86 height 11
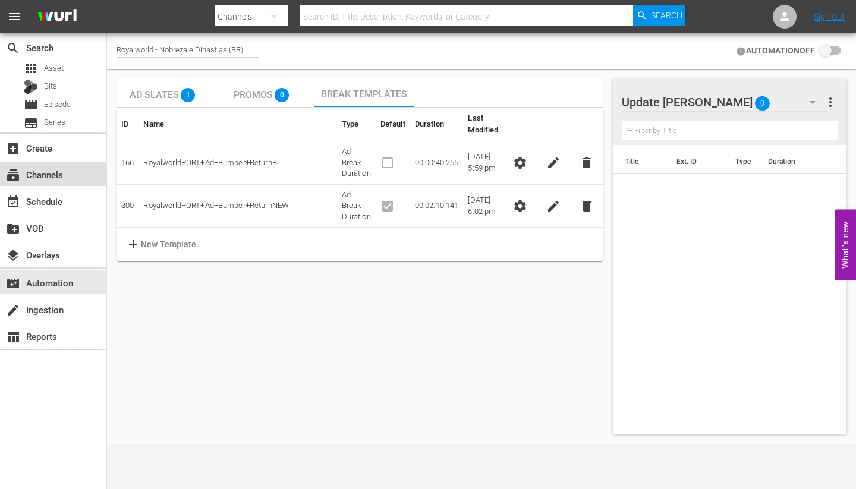
click at [48, 174] on div "subscriptions Channels" at bounding box center [33, 173] width 67 height 11
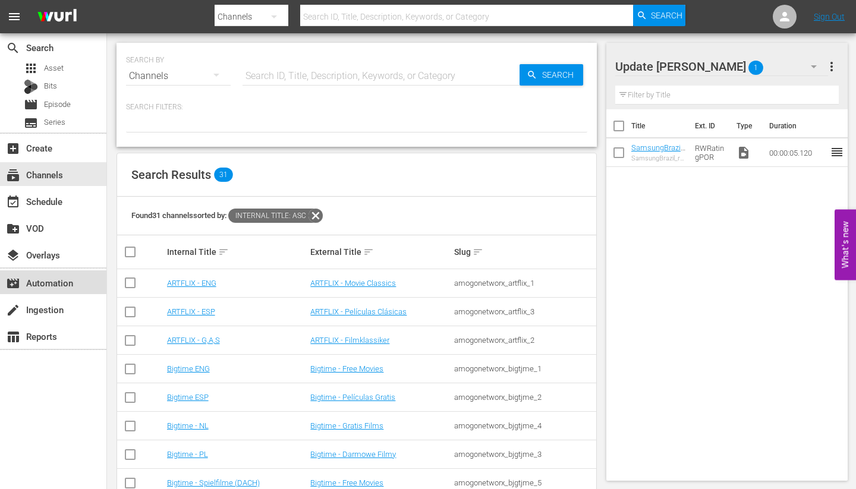
click at [39, 279] on div "movie_filter Automation" at bounding box center [33, 281] width 67 height 11
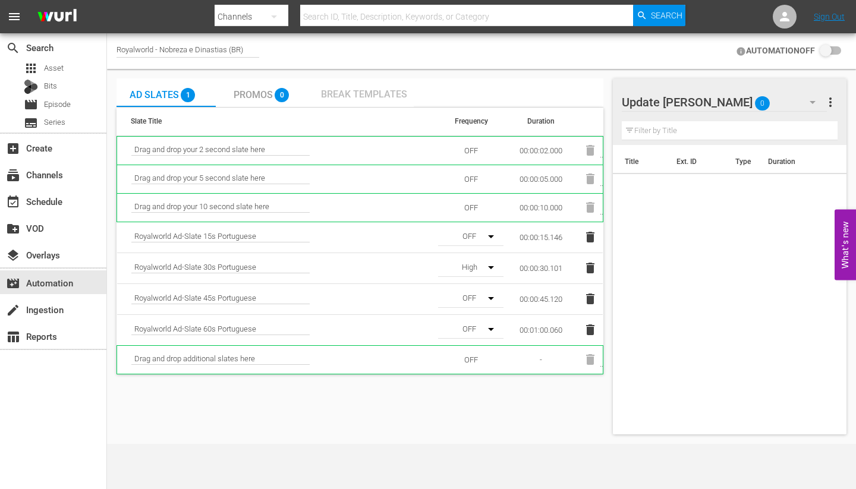
click at [364, 90] on span "Break Templates" at bounding box center [364, 94] width 86 height 11
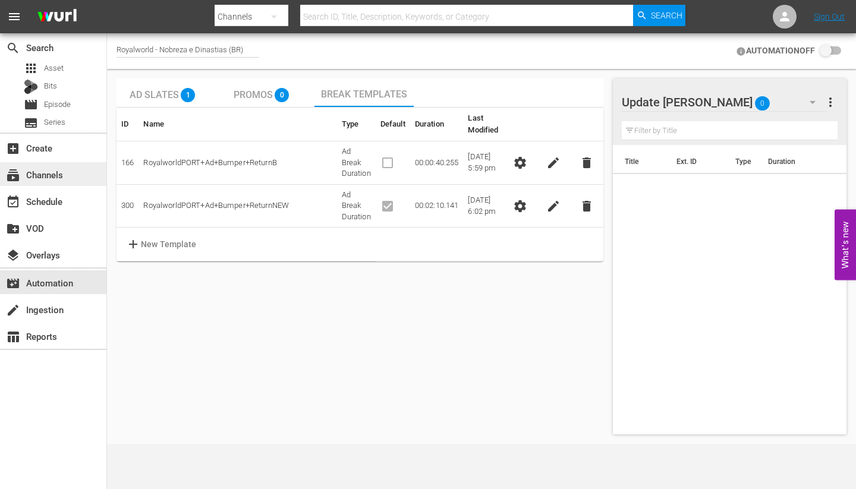
click at [46, 171] on div "subscriptions Channels" at bounding box center [33, 173] width 67 height 11
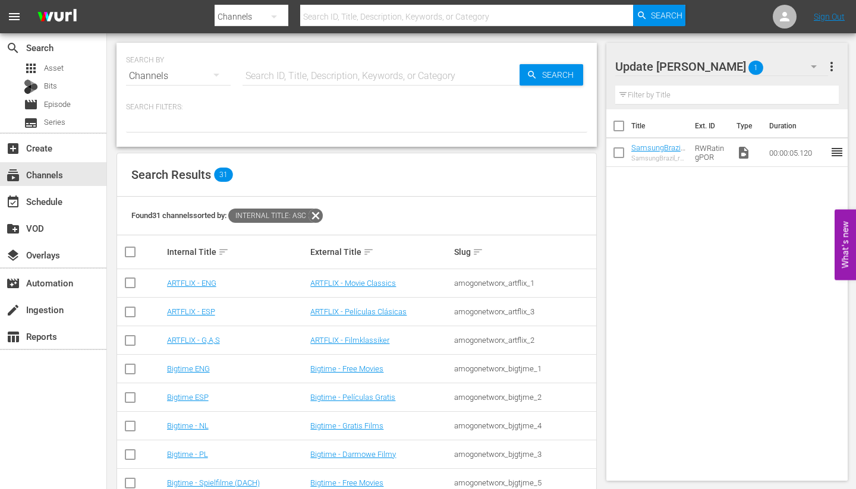
click at [656, 153] on div "SamsungBrazil_rating_reel_sound_RW SamsungBrazil_rating_reel_sound_RW" at bounding box center [658, 152] width 54 height 19
click at [655, 150] on link "SamsungBrazil_rating_reel_sound_RW" at bounding box center [658, 156] width 54 height 27
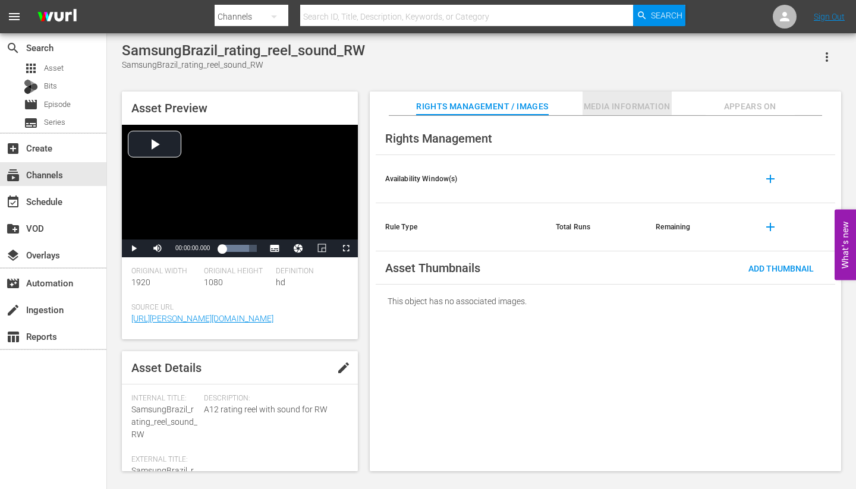
click at [630, 107] on span "Media Information" at bounding box center [626, 106] width 89 height 15
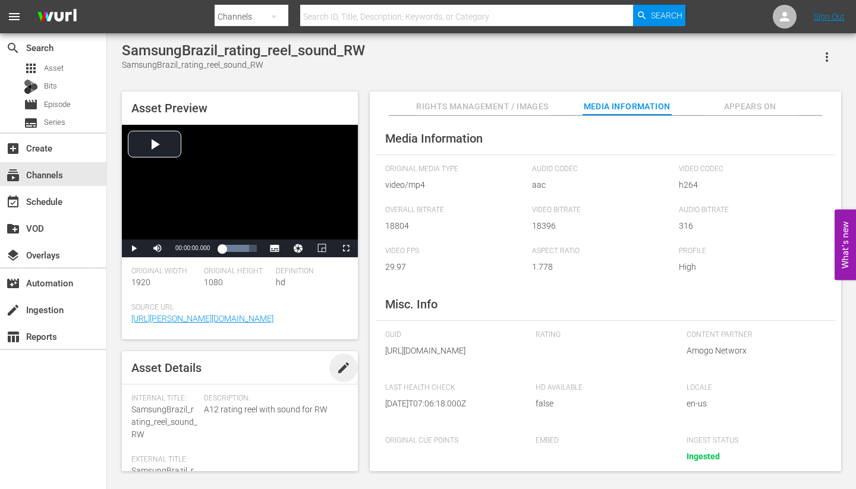
click at [342, 365] on span "edit" at bounding box center [343, 368] width 14 height 14
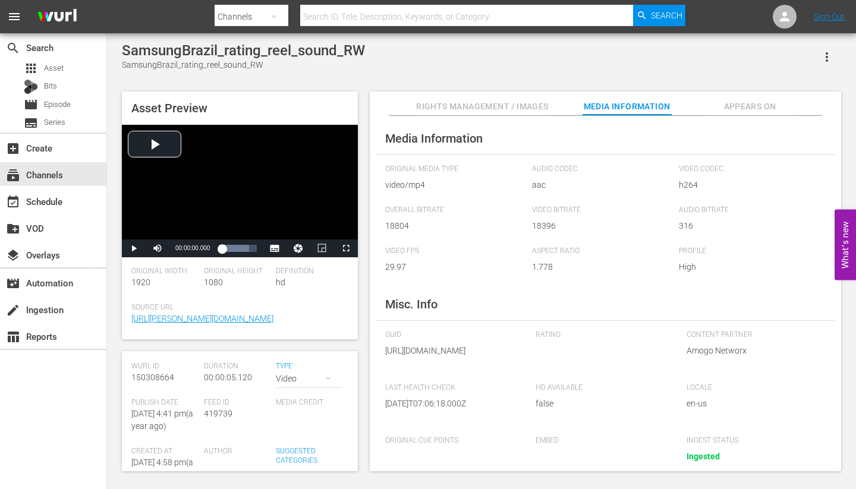
scroll to position [181, 0]
click at [330, 375] on icon "button" at bounding box center [328, 381] width 14 height 14
click at [300, 401] on div "Ad" at bounding box center [309, 401] width 38 height 19
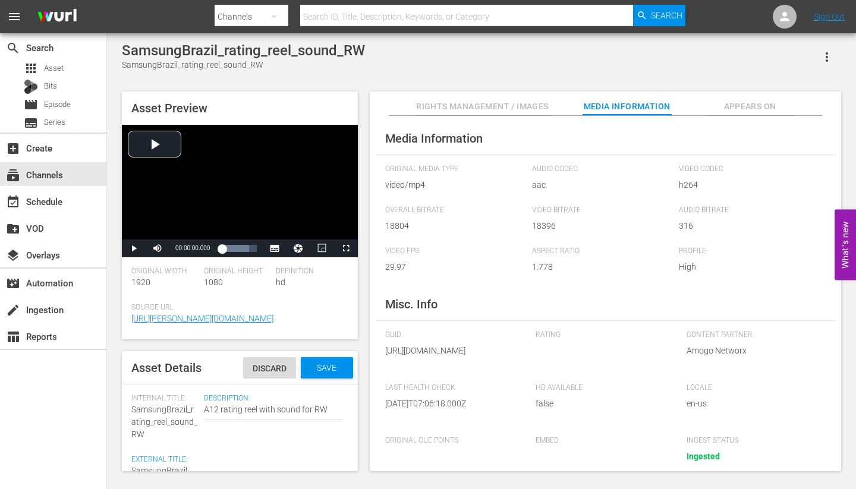
scroll to position [0, 0]
click at [326, 369] on span "Save" at bounding box center [326, 368] width 39 height 10
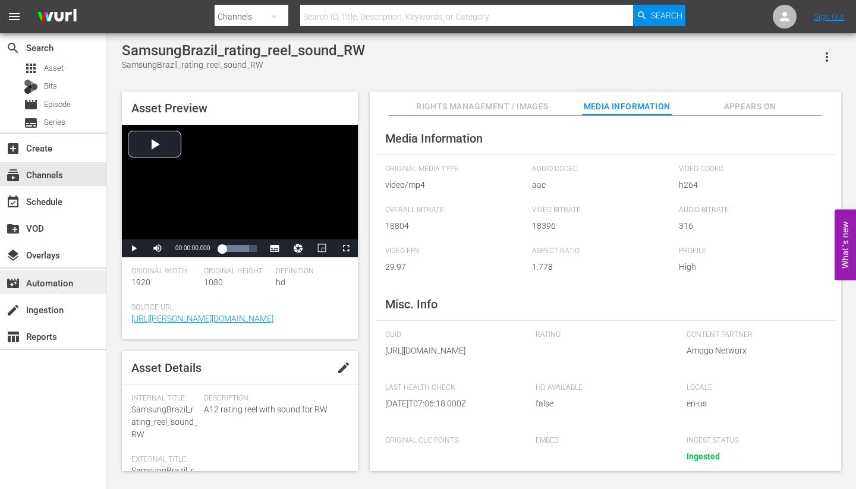
click at [52, 285] on div "movie_filter Automation" at bounding box center [33, 281] width 67 height 11
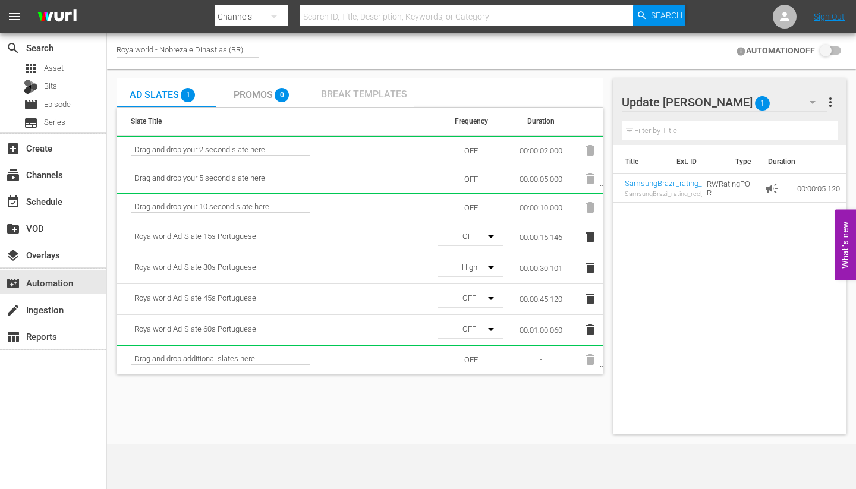
click at [363, 94] on span "Break Templates" at bounding box center [364, 94] width 86 height 11
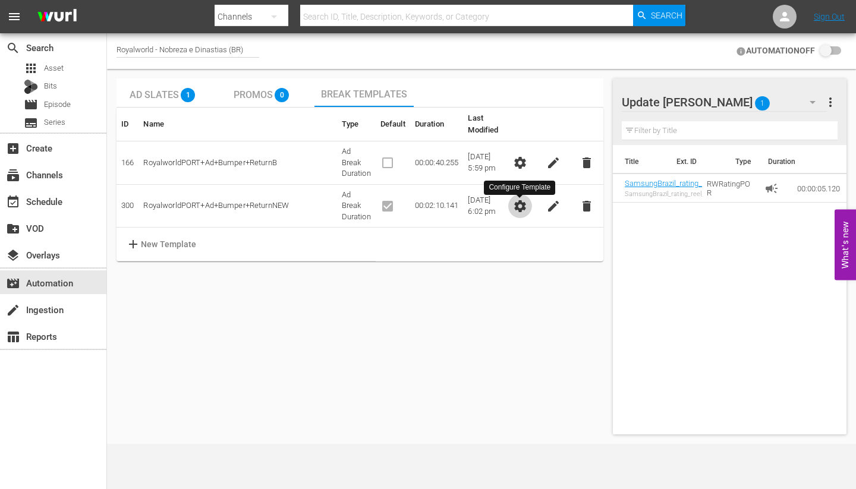
click at [518, 205] on span "settings" at bounding box center [520, 206] width 14 height 14
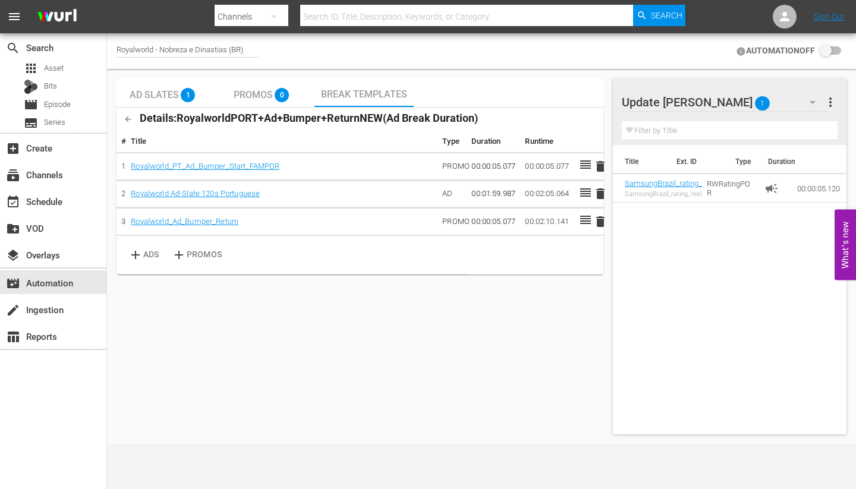
click at [644, 222] on div "Title Ext. ID Type Duration SamsungBrazil_rating_reel_sound_RW SamsungBrazil_ra…" at bounding box center [730, 287] width 234 height 285
click at [650, 185] on link "SamsungBrazil_rating_reel_sound_RW" at bounding box center [690, 183] width 130 height 9
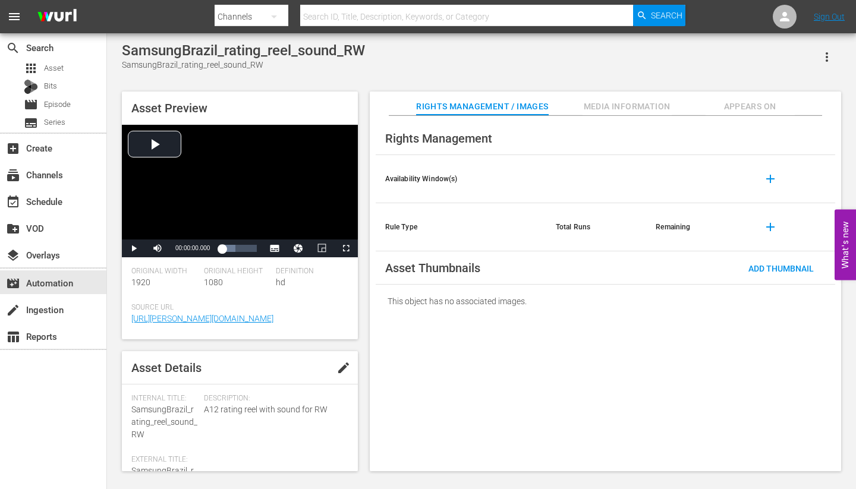
click at [339, 365] on span "edit" at bounding box center [343, 368] width 14 height 14
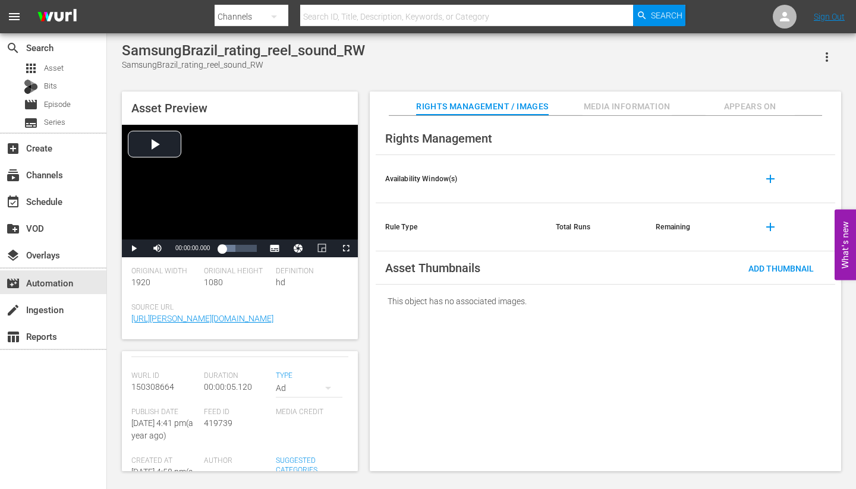
scroll to position [157, 0]
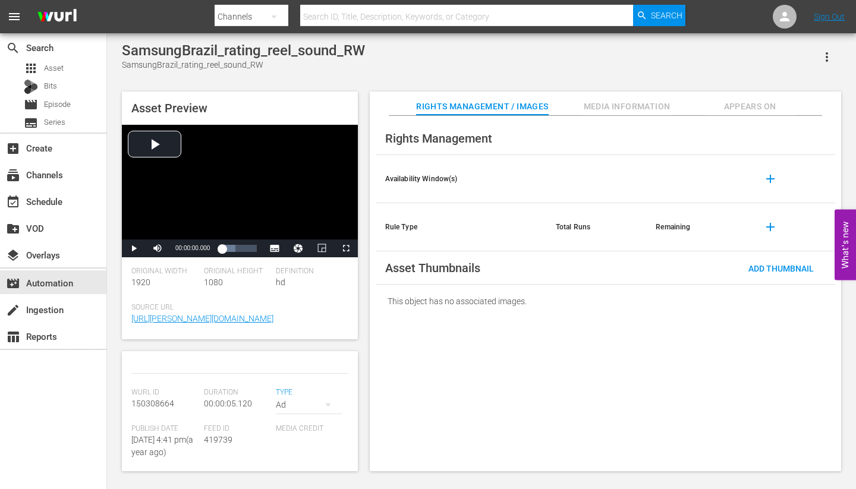
click at [326, 404] on icon "button" at bounding box center [328, 405] width 14 height 14
click at [295, 423] on div "Ad" at bounding box center [309, 425] width 38 height 19
click at [280, 361] on div "Description: A12 rating reel with sound for RW A12 rating reel with sound for RW" at bounding box center [276, 305] width 144 height 137
click at [38, 175] on div "subscriptions Channels" at bounding box center [33, 173] width 67 height 11
